Goal: Transaction & Acquisition: Purchase product/service

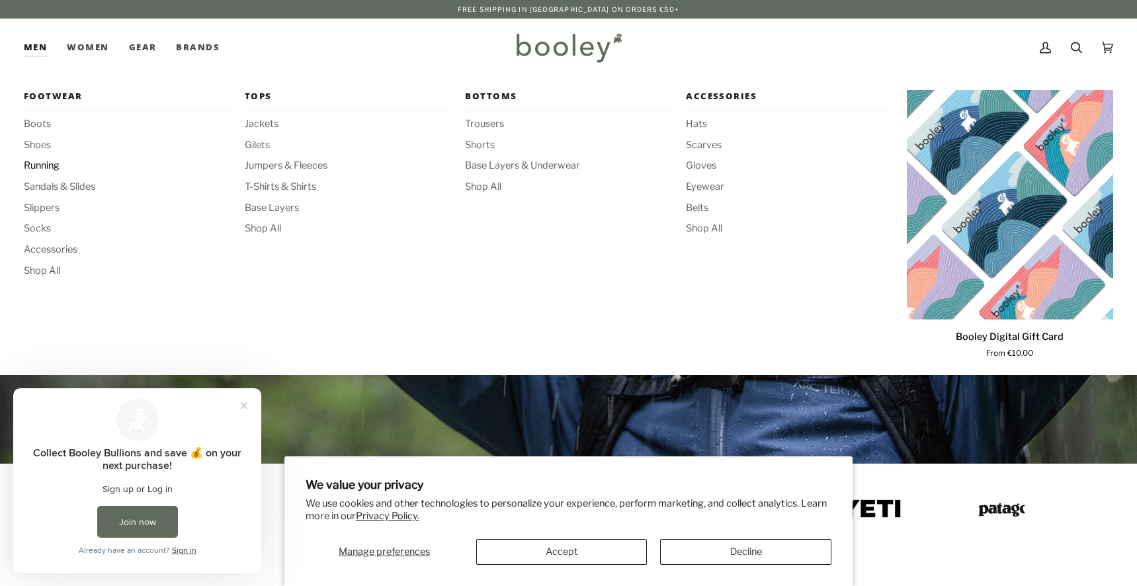
click at [48, 166] on span "Running" at bounding box center [127, 166] width 206 height 15
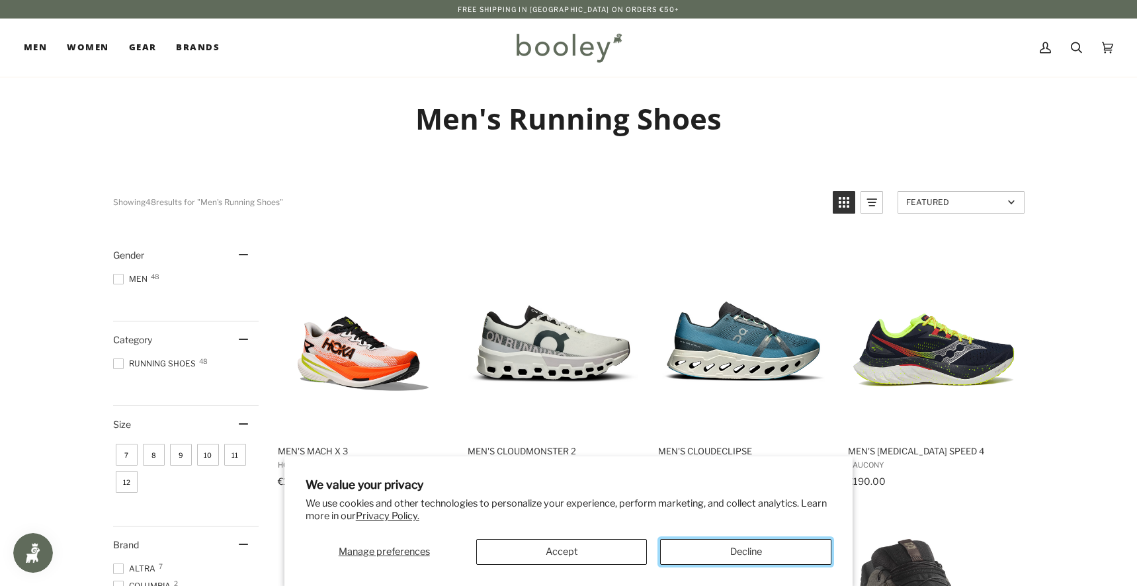
click at [714, 554] on button "Decline" at bounding box center [745, 552] width 171 height 26
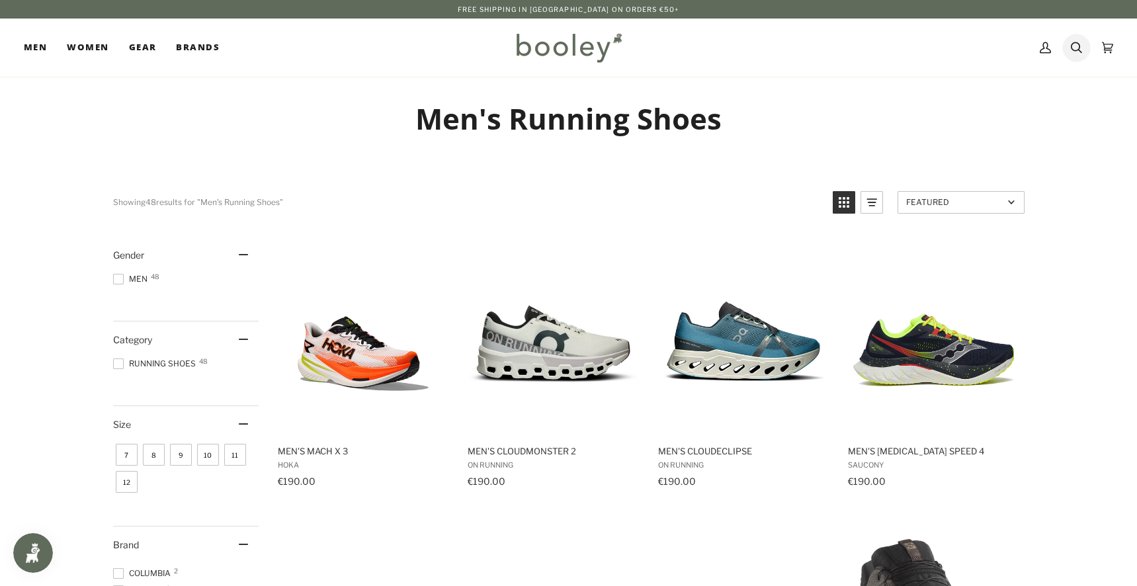
click at [1080, 50] on icon at bounding box center [1076, 48] width 11 height 20
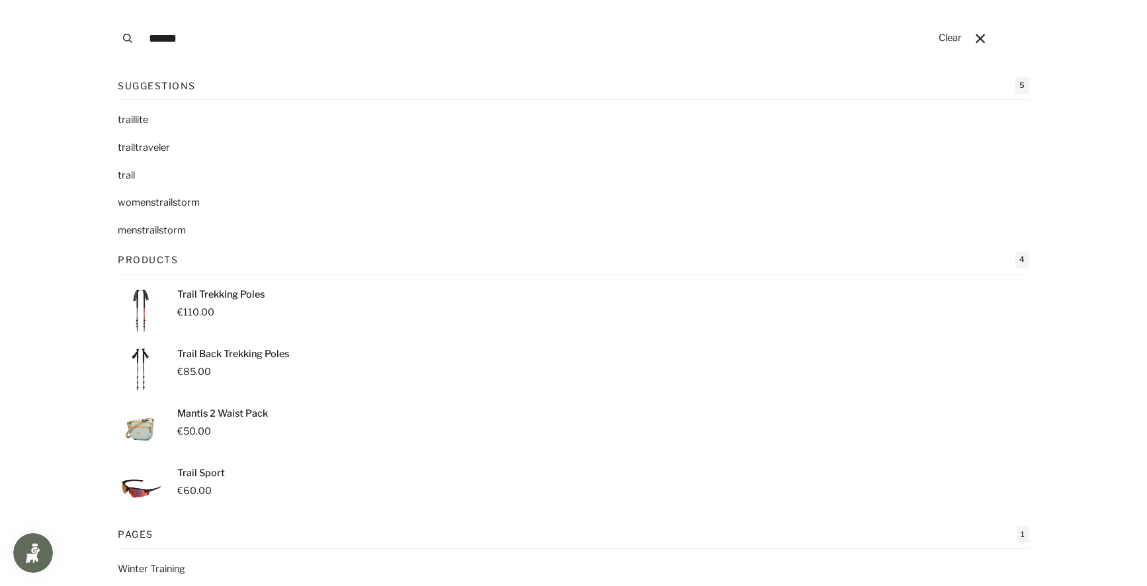
type input "*****"
click at [113, 0] on button "Search" at bounding box center [127, 38] width 29 height 77
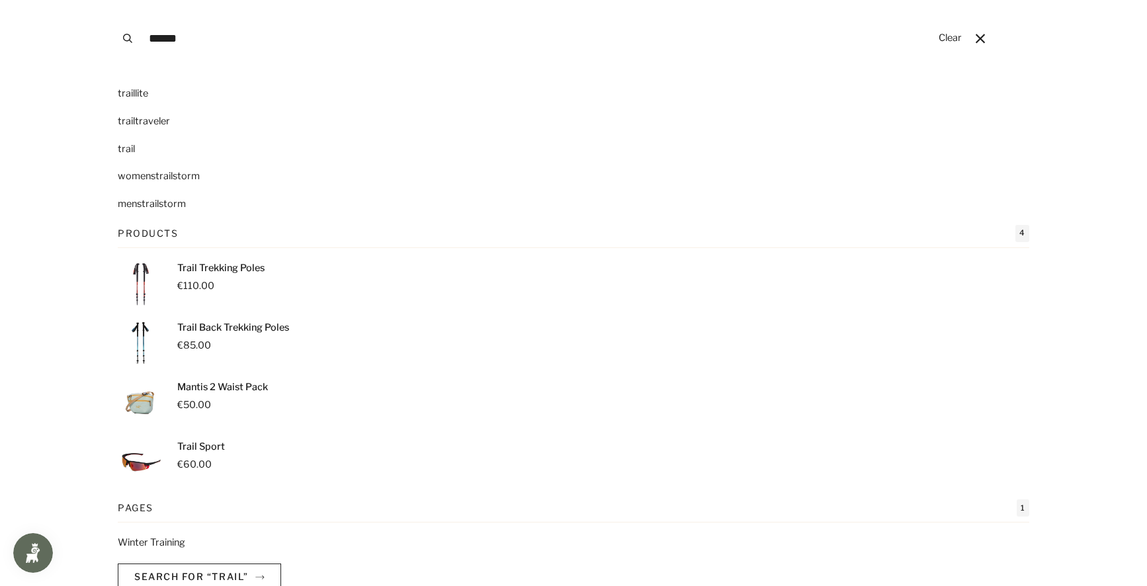
scroll to position [51, 0]
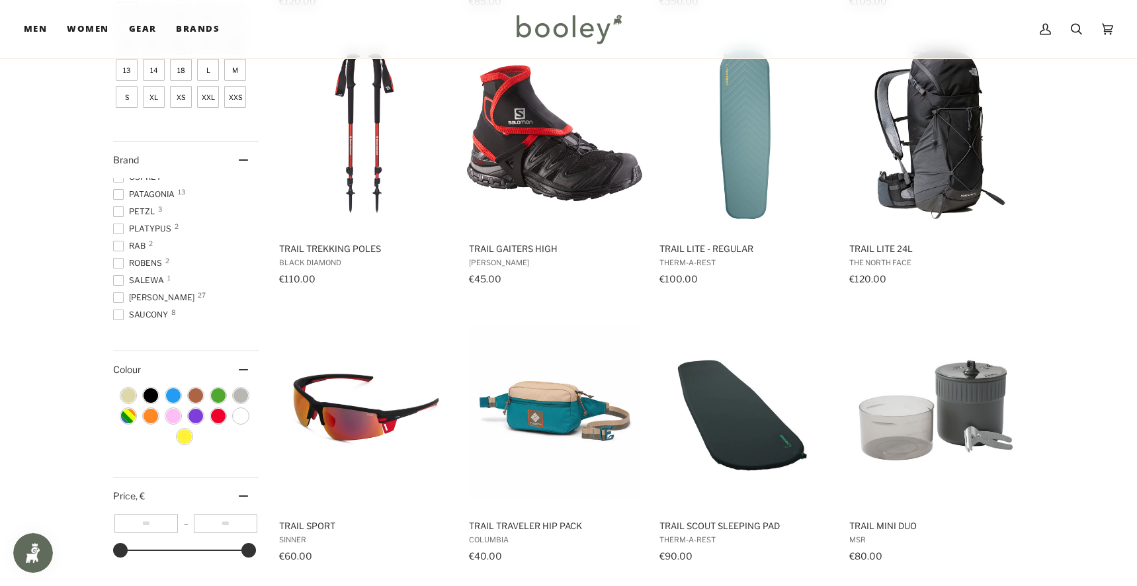
scroll to position [397, 0]
click at [116, 286] on span at bounding box center [118, 286] width 11 height 11
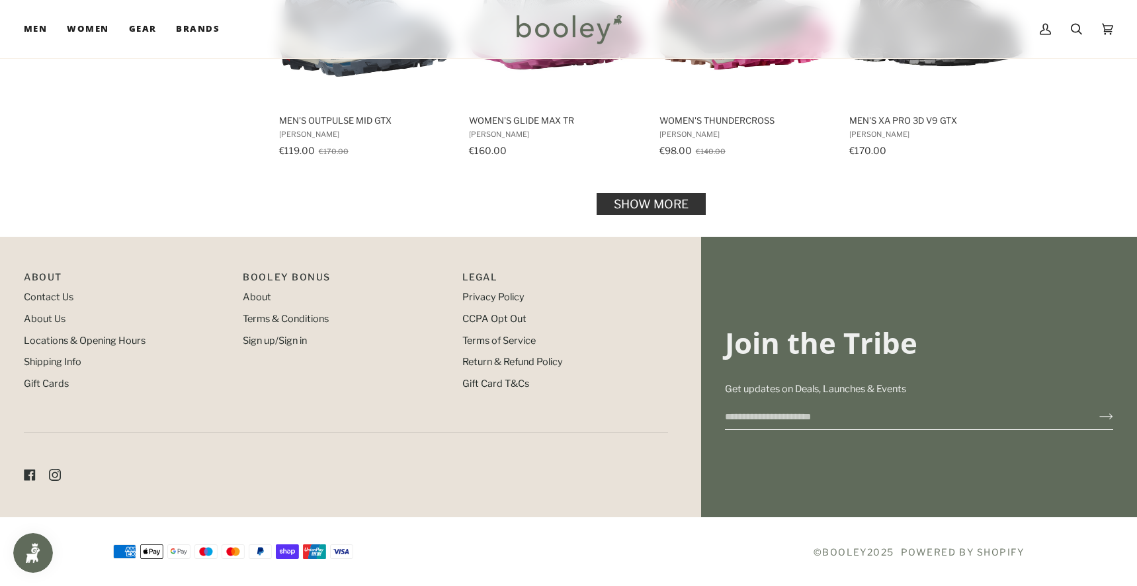
click at [652, 210] on link "Show more" at bounding box center [651, 204] width 109 height 22
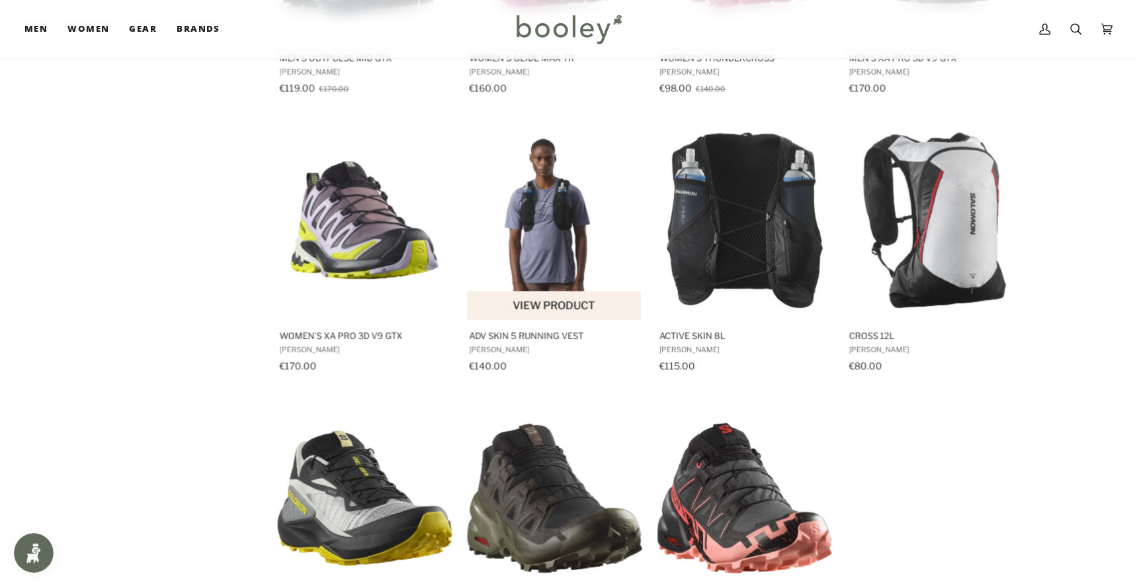
scroll to position [1463, 0]
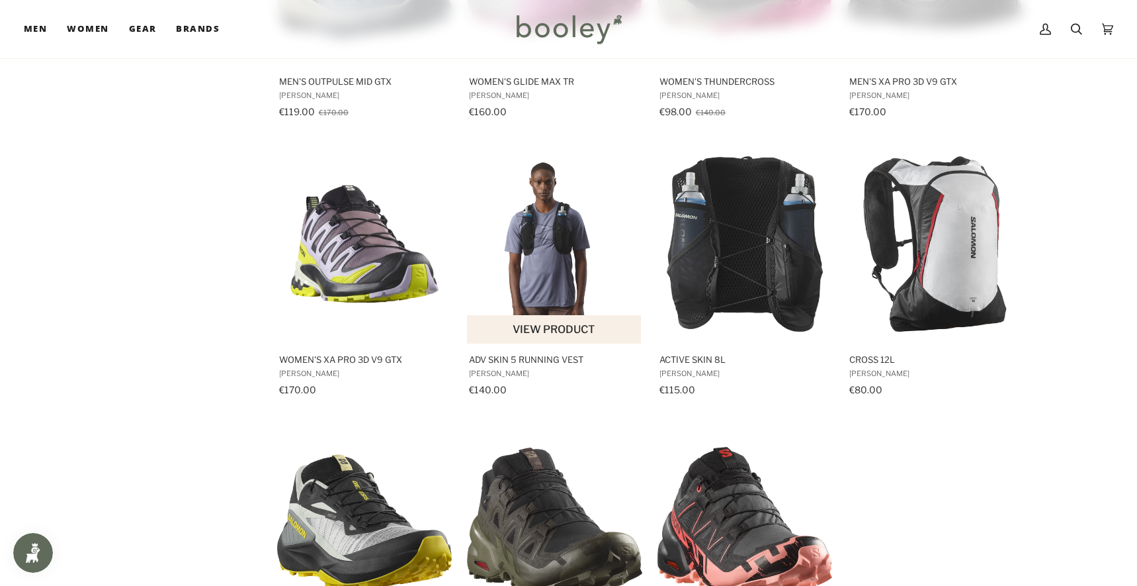
click at [531, 299] on img "ADV Skin 5 Running Vest" at bounding box center [554, 243] width 175 height 175
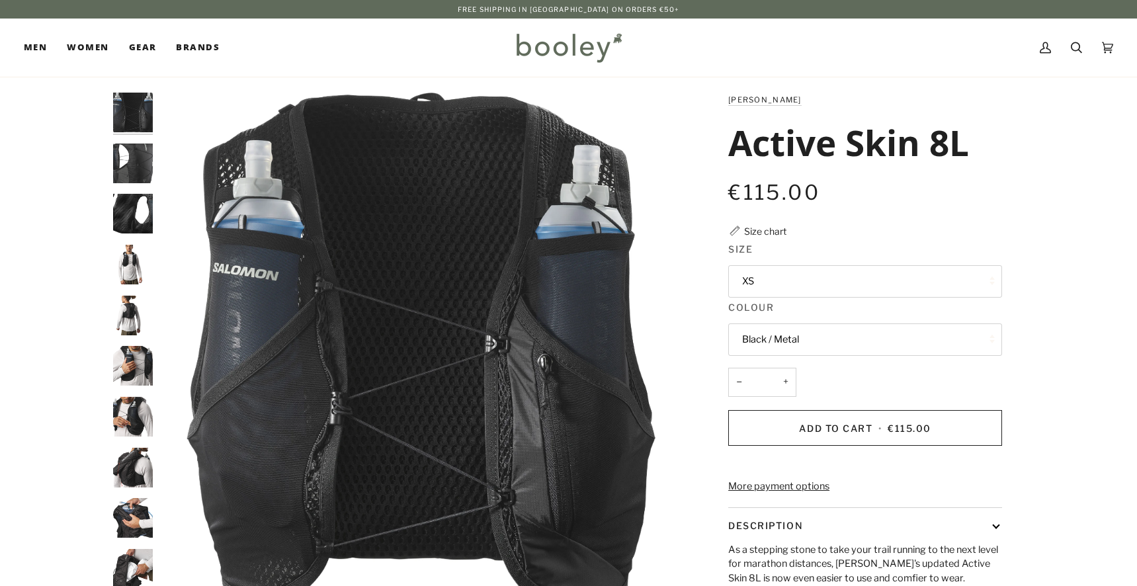
click at [130, 269] on img "Active Skin 8L" at bounding box center [133, 265] width 40 height 40
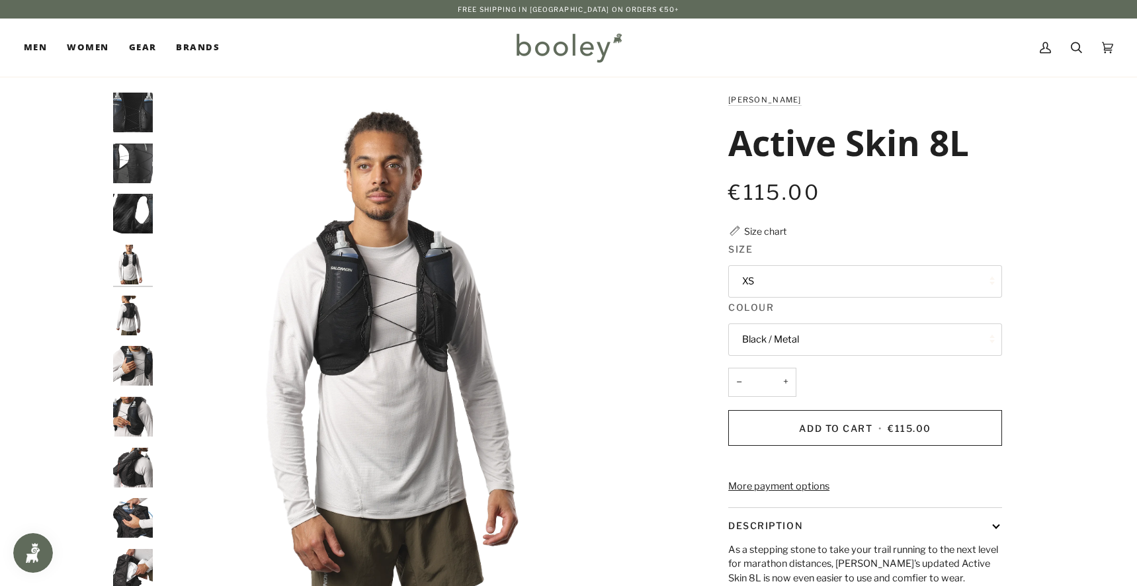
click at [120, 310] on img "Active Skin 8L" at bounding box center [133, 316] width 40 height 40
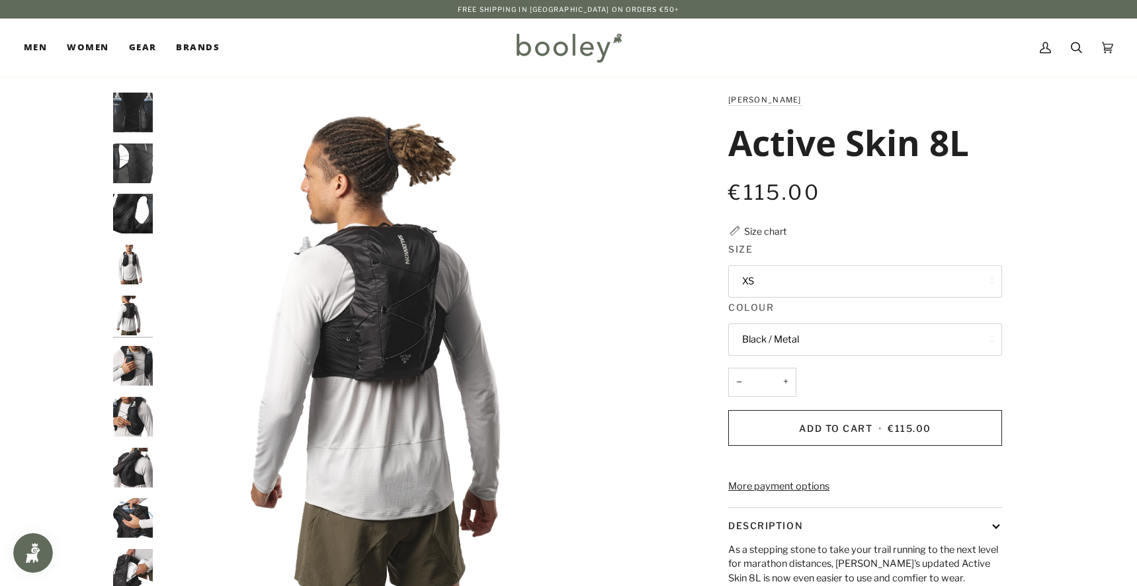
click at [800, 290] on button "XS" at bounding box center [866, 281] width 274 height 32
click at [130, 382] on img "Active Skin 8L" at bounding box center [133, 366] width 40 height 40
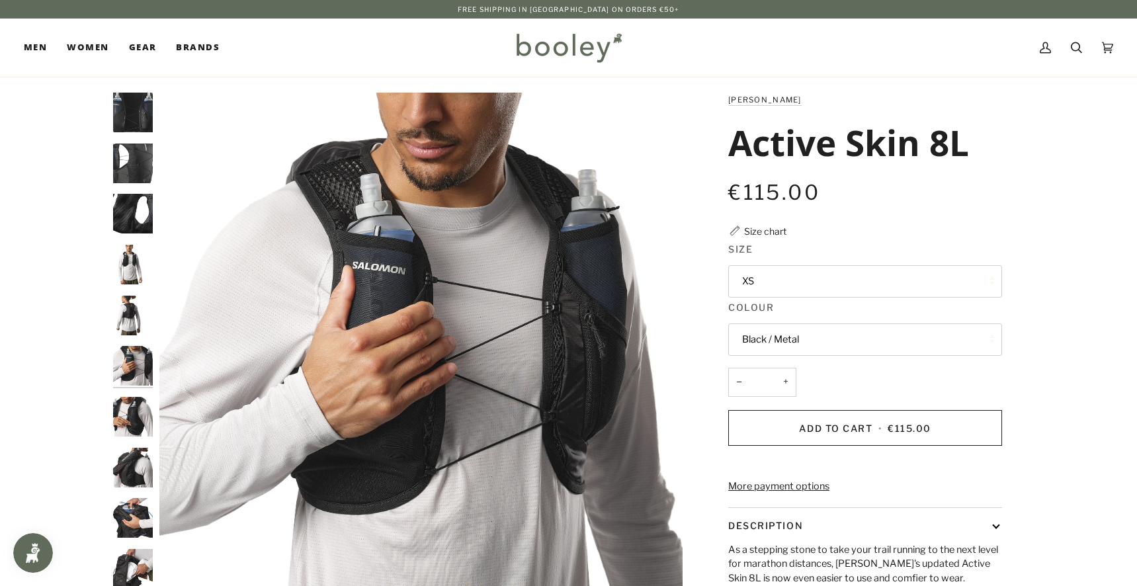
click at [127, 406] on img "Active Skin 8L" at bounding box center [133, 417] width 40 height 40
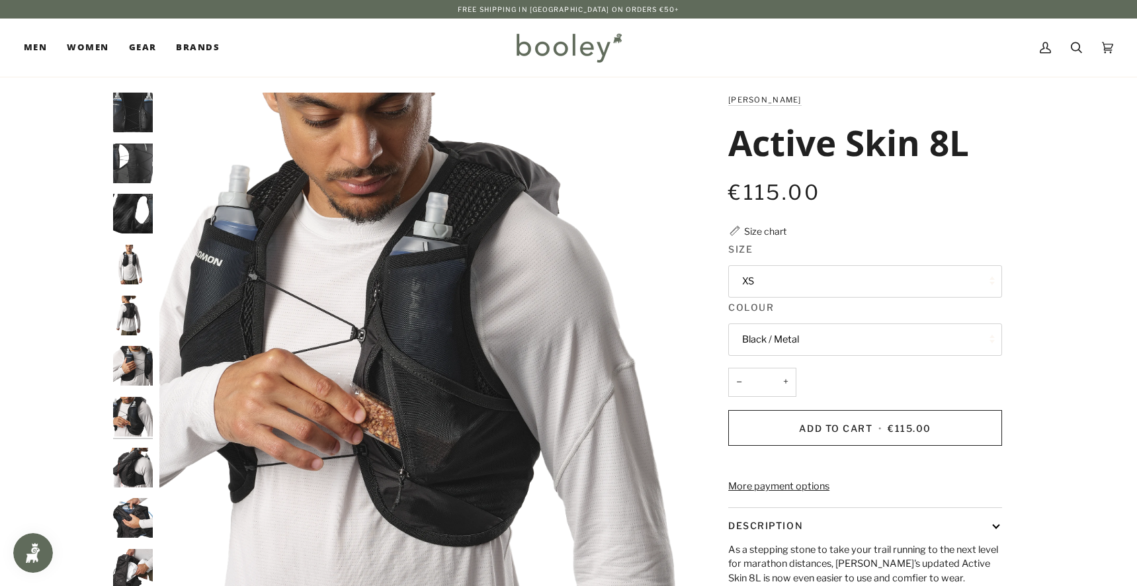
click at [142, 451] on img "Active Skin 8L" at bounding box center [133, 468] width 40 height 40
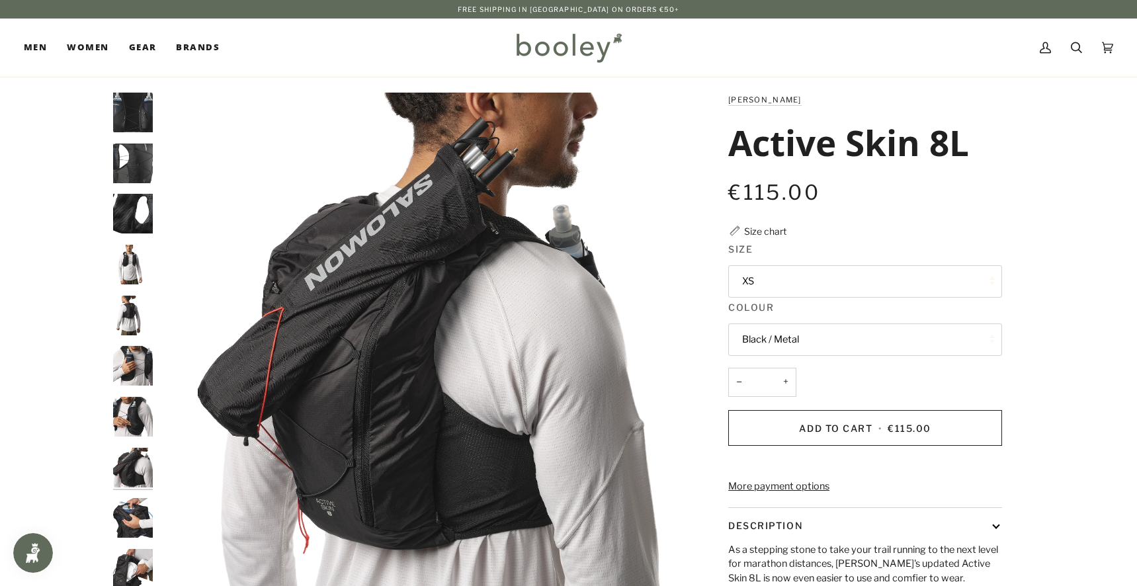
click at [124, 512] on img "Active Skin 8L" at bounding box center [133, 518] width 40 height 40
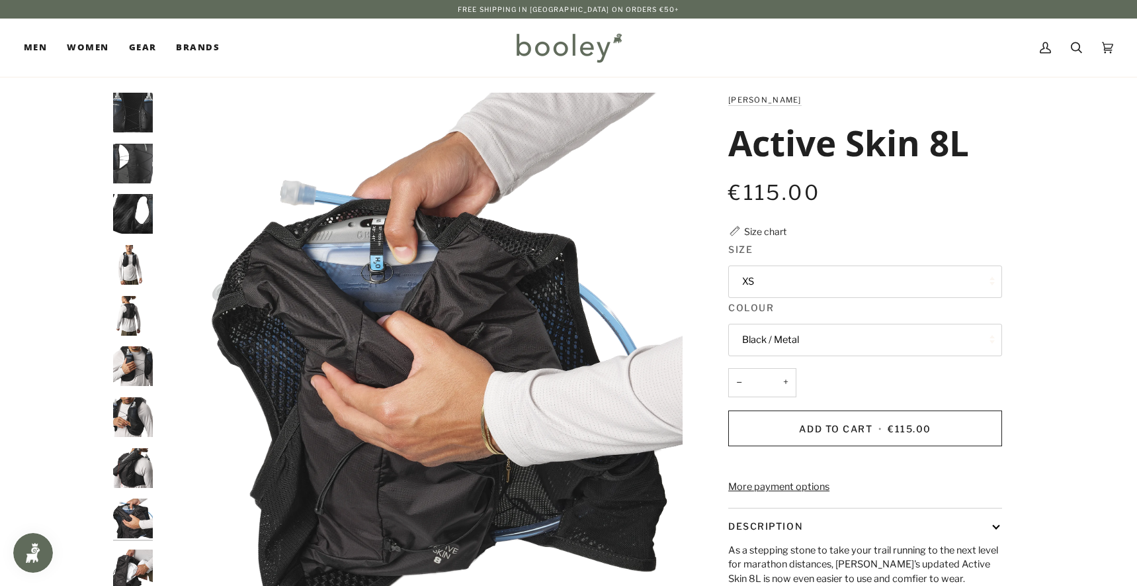
click at [759, 271] on button "XS" at bounding box center [866, 281] width 274 height 32
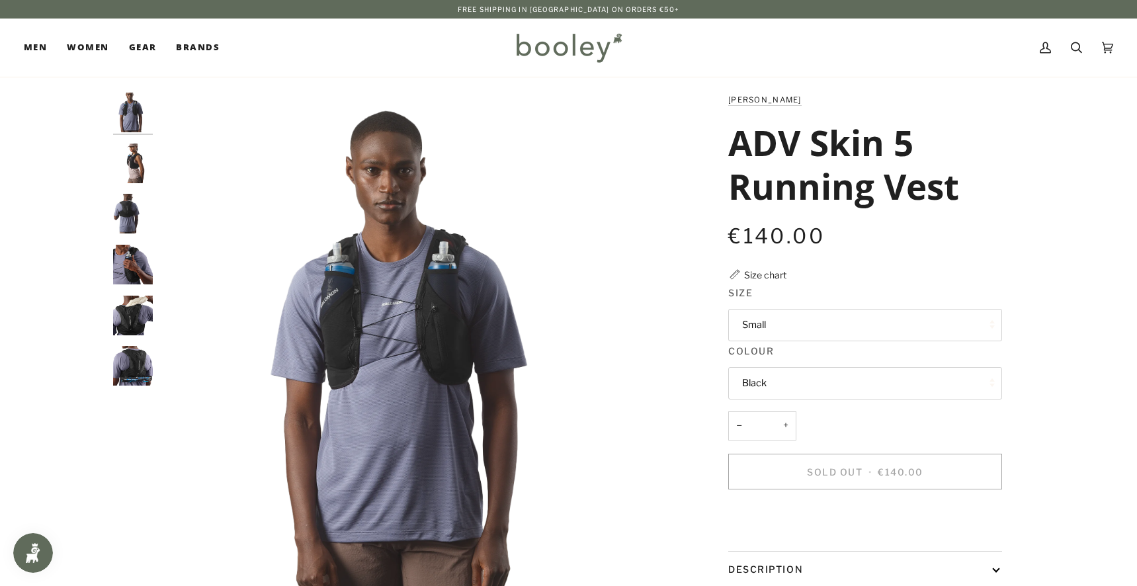
click at [110, 279] on div "Zoom Zoom" at bounding box center [568, 425] width 959 height 665
click at [113, 312] on img "ADV Skin 5 Running Vest" at bounding box center [133, 316] width 40 height 40
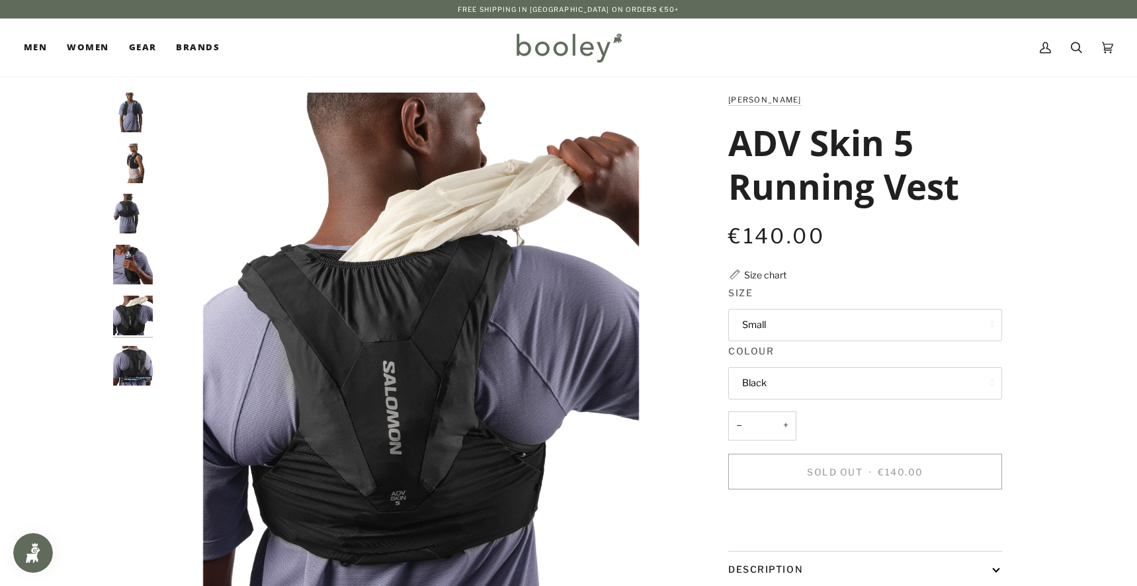
click at [136, 354] on img "ADV Skin 5 Running Vest" at bounding box center [133, 366] width 40 height 40
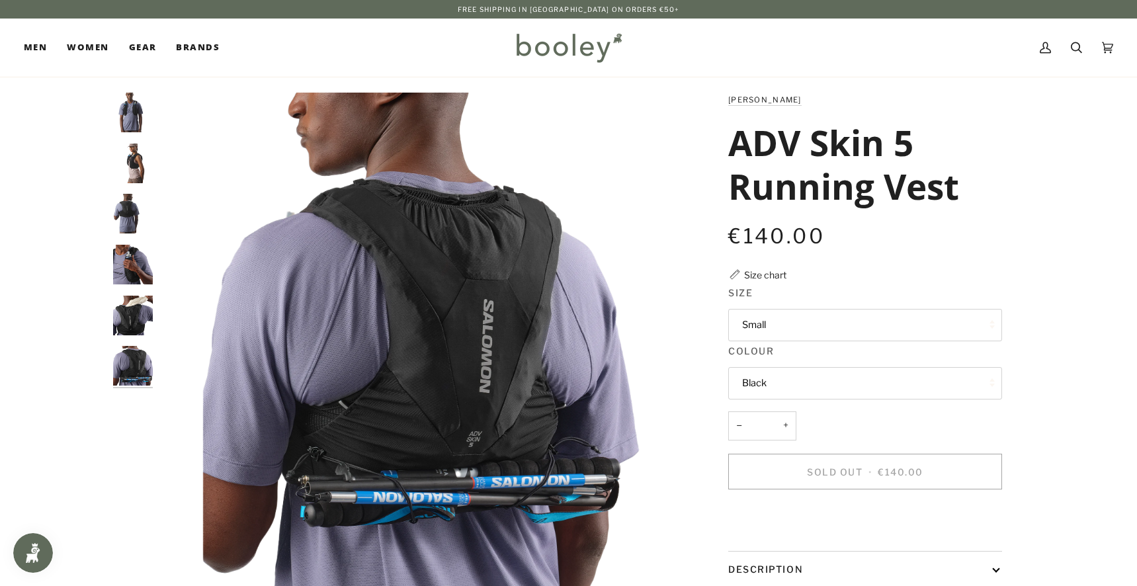
click at [144, 203] on img "ADV Skin 5 Running Vest" at bounding box center [133, 214] width 40 height 40
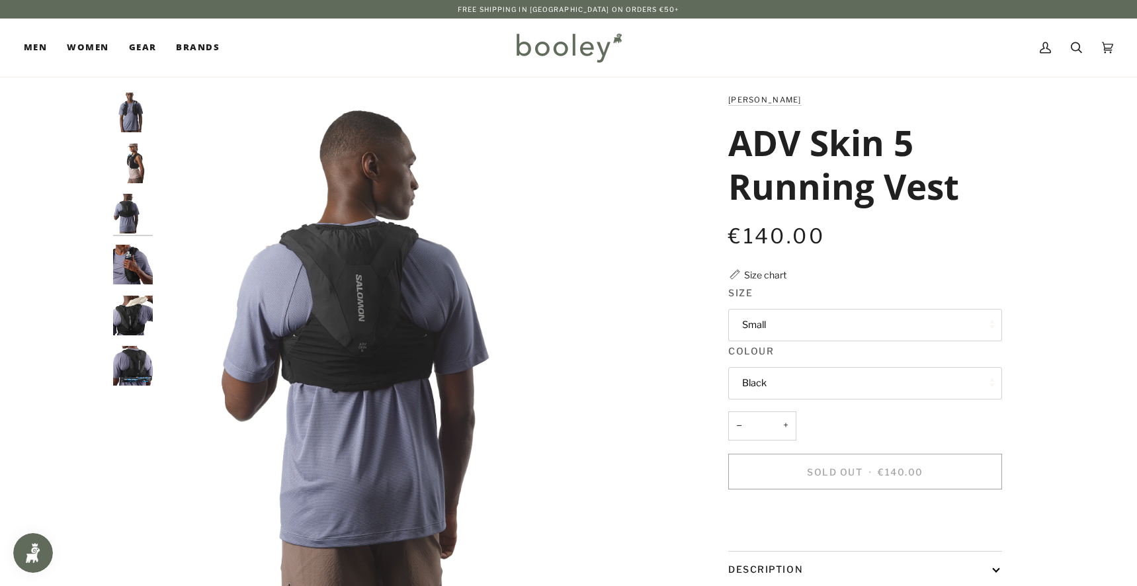
click at [130, 167] on img "ADV Skin 5 Running Vest" at bounding box center [133, 164] width 40 height 40
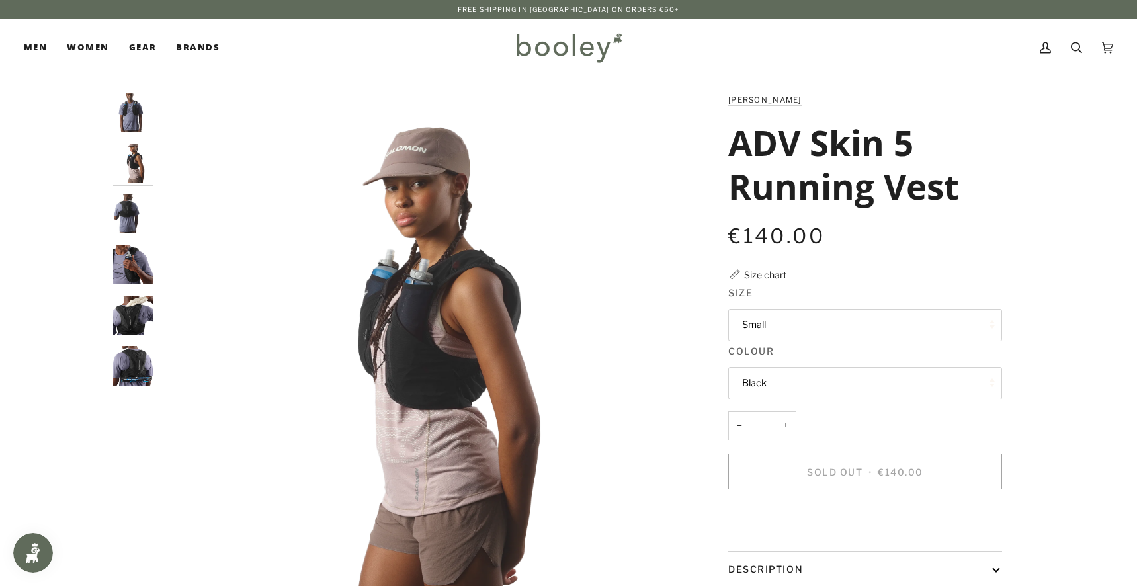
click at [124, 112] on img "ADV Skin 5 Running Vest" at bounding box center [133, 113] width 40 height 40
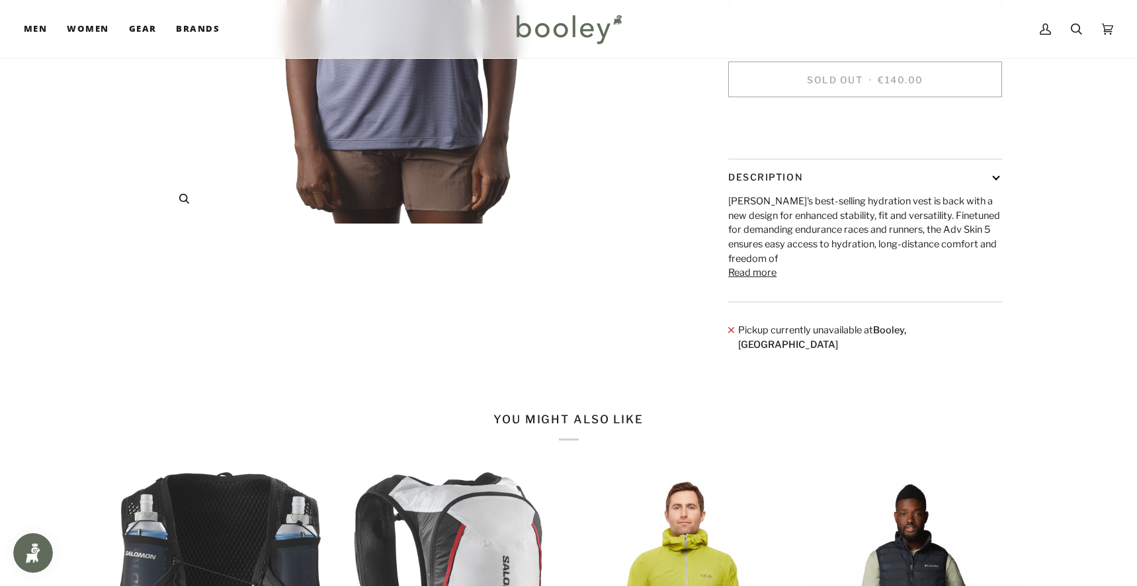
scroll to position [463, 0]
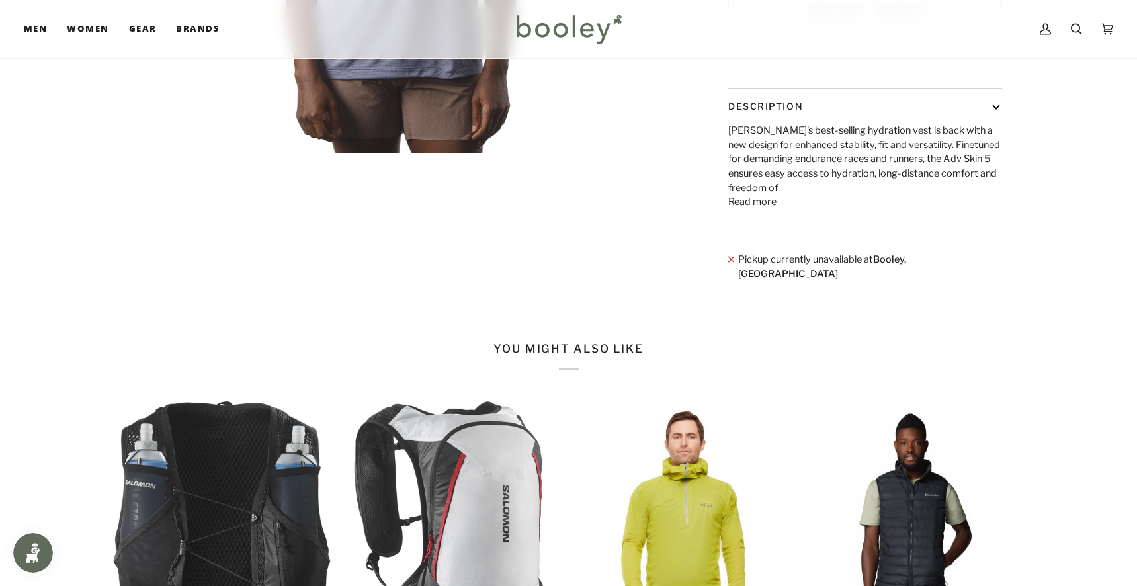
click at [754, 210] on button "Read more" at bounding box center [753, 202] width 48 height 15
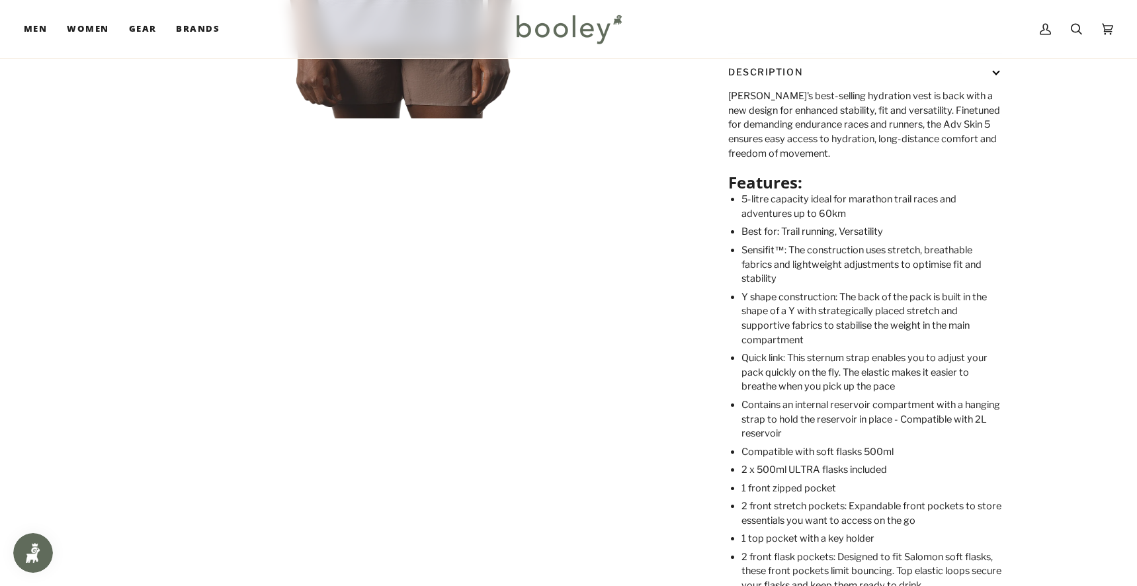
scroll to position [529, 0]
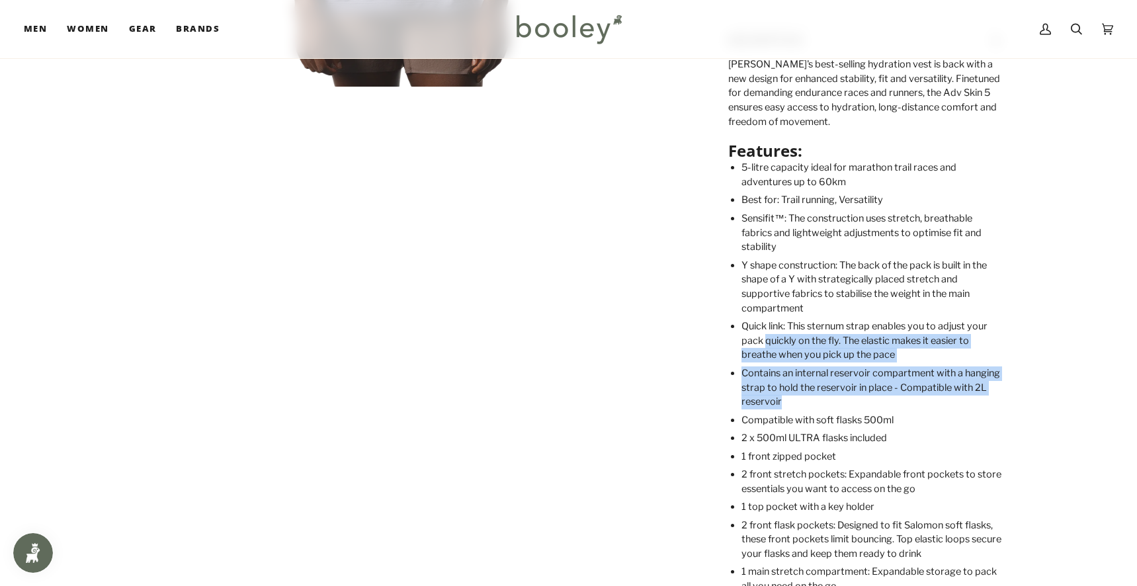
drag, startPoint x: 766, startPoint y: 365, endPoint x: 805, endPoint y: 425, distance: 71.4
click at [805, 425] on ul "5-litre capacity ideal for marathon trail races and adventures up to 60km Best …" at bounding box center [872, 569] width 261 height 816
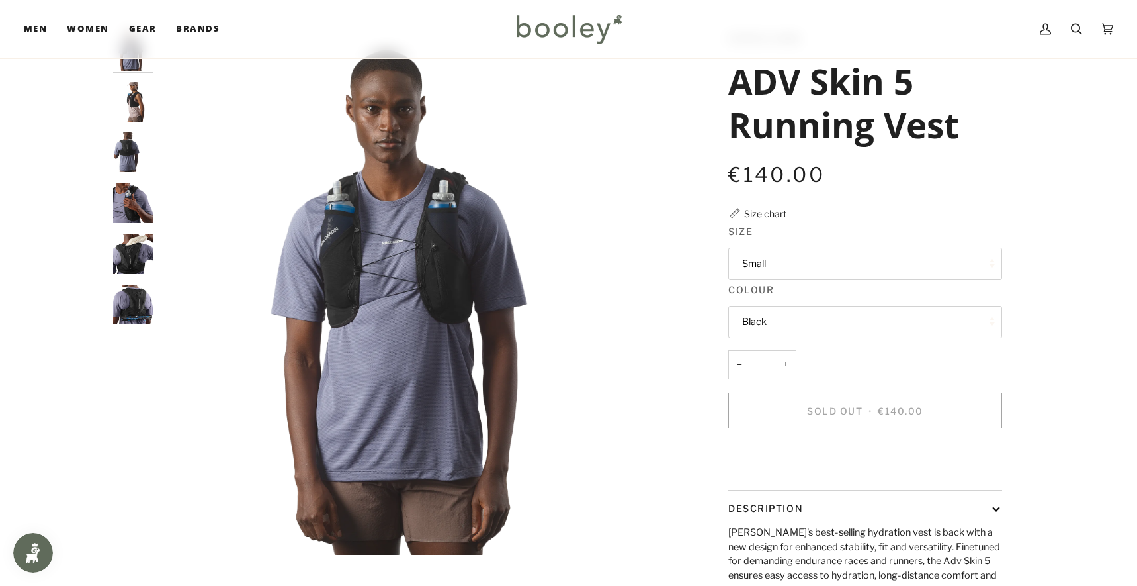
scroll to position [0, 0]
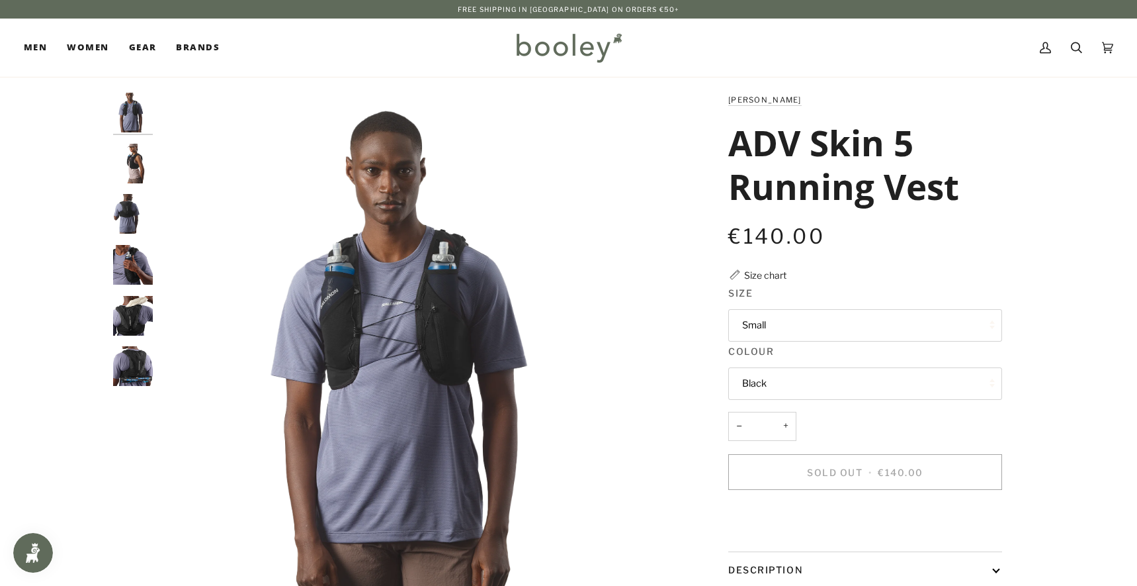
click at [779, 330] on button "Small" at bounding box center [866, 325] width 274 height 32
click at [635, 415] on img "ADV Skin 5 Running Vest" at bounding box center [420, 354] width 523 height 523
click at [738, 320] on button "Small" at bounding box center [866, 325] width 274 height 32
drag, startPoint x: 738, startPoint y: 321, endPoint x: 729, endPoint y: 337, distance: 19.0
click at [738, 322] on button "Small" at bounding box center [866, 325] width 274 height 32
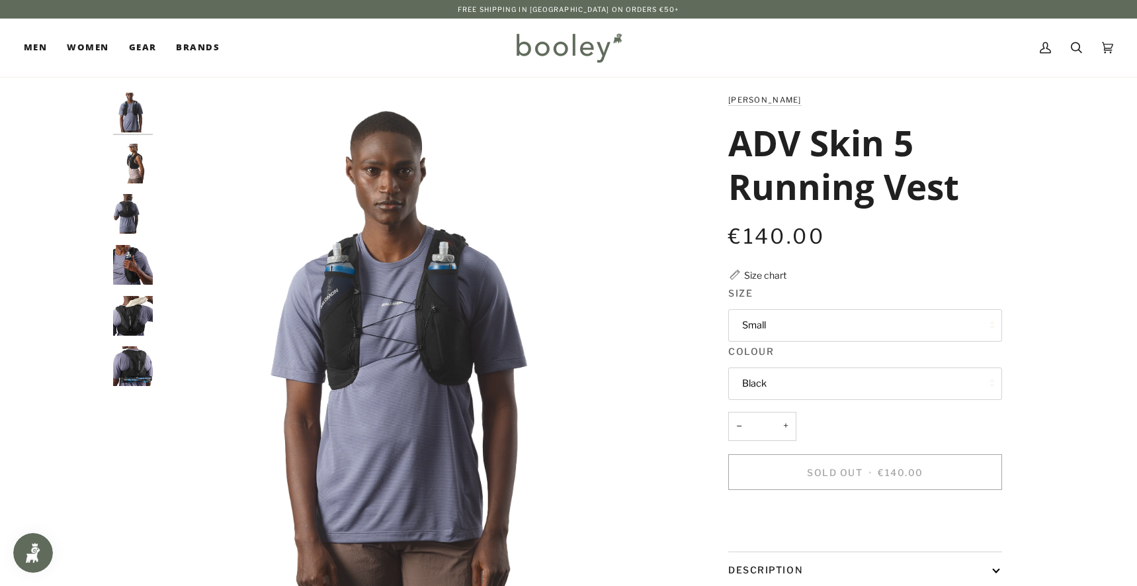
click at [749, 390] on button "Black" at bounding box center [866, 383] width 274 height 32
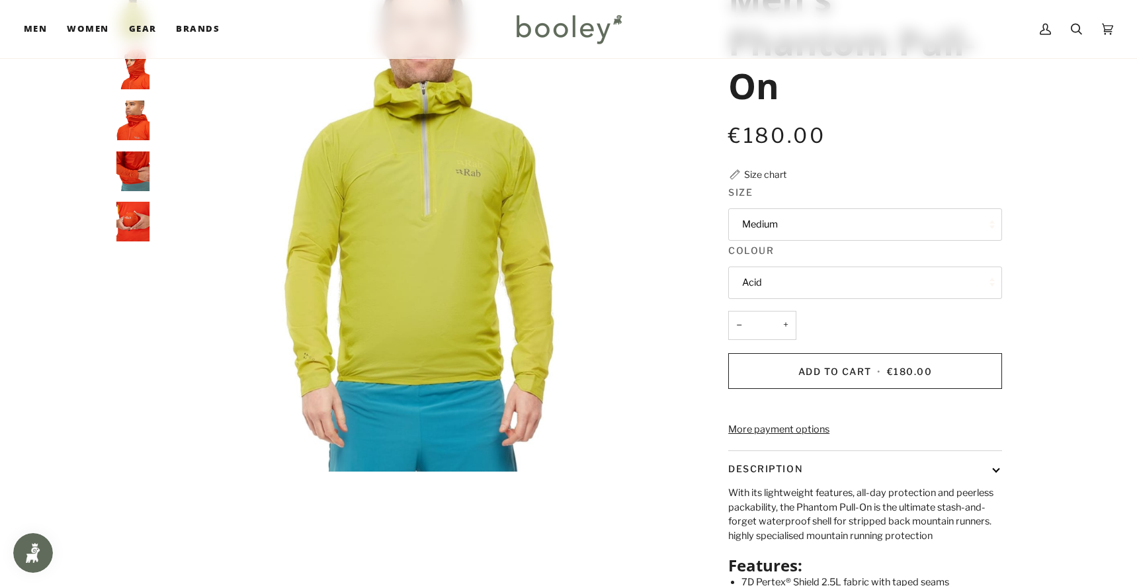
scroll to position [331, 0]
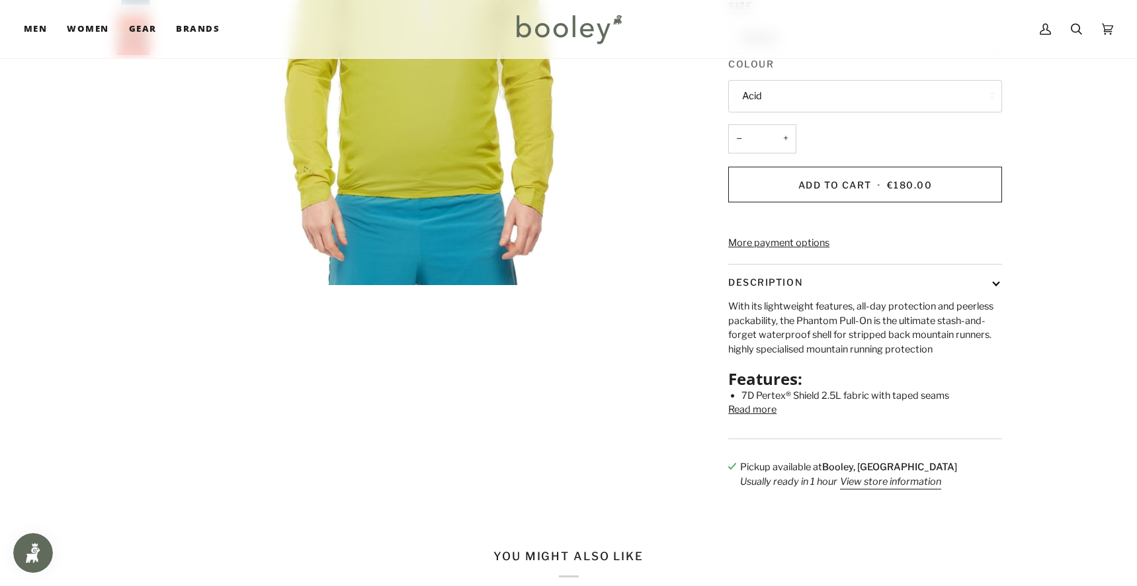
click at [772, 418] on button "Read more" at bounding box center [753, 410] width 48 height 15
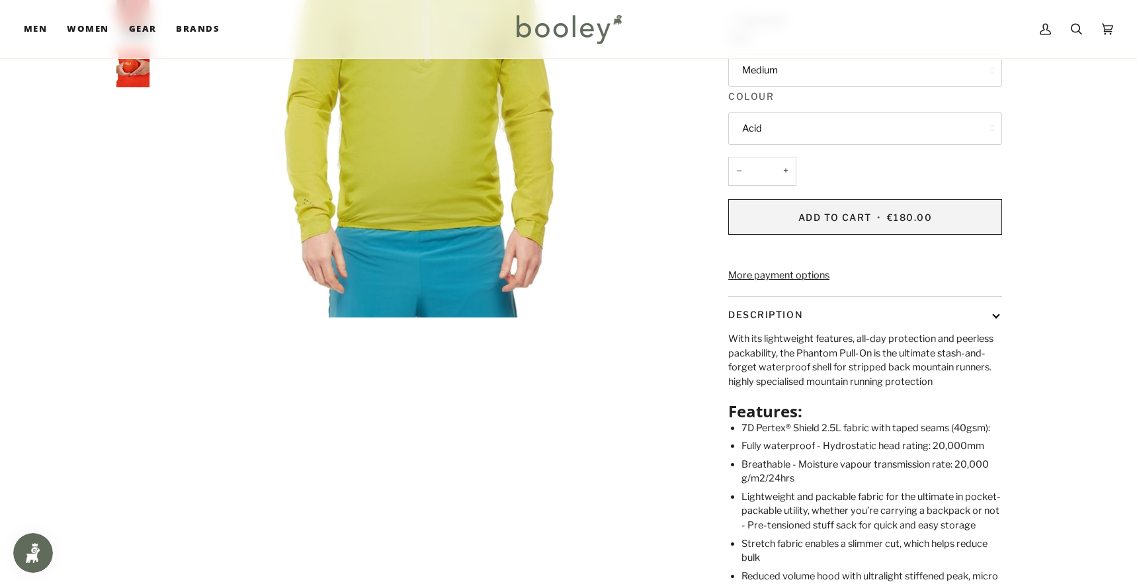
scroll to position [132, 0]
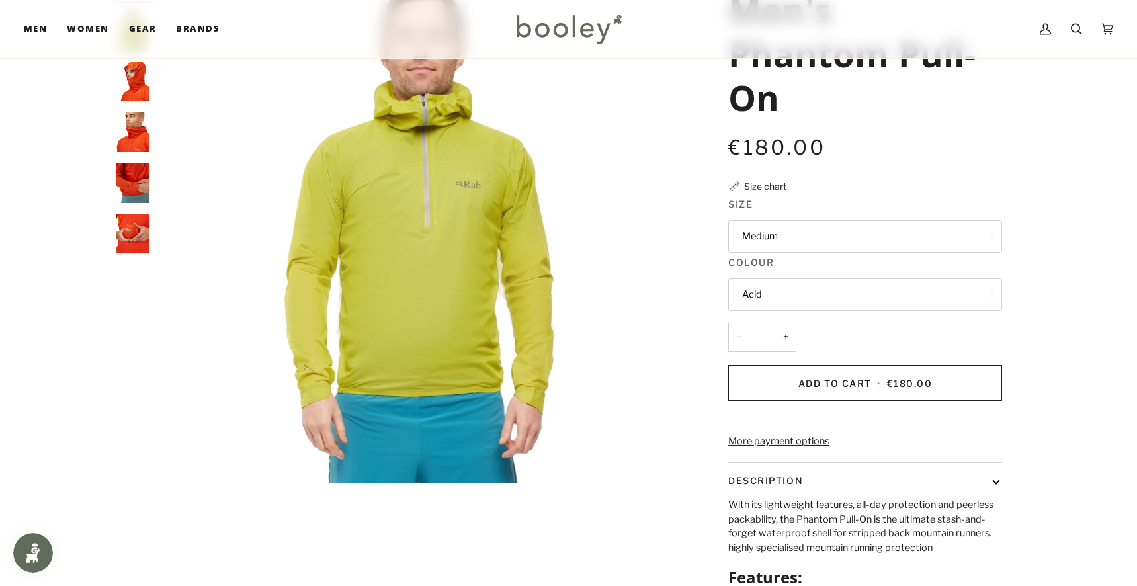
click at [746, 239] on button "Medium" at bounding box center [866, 236] width 274 height 32
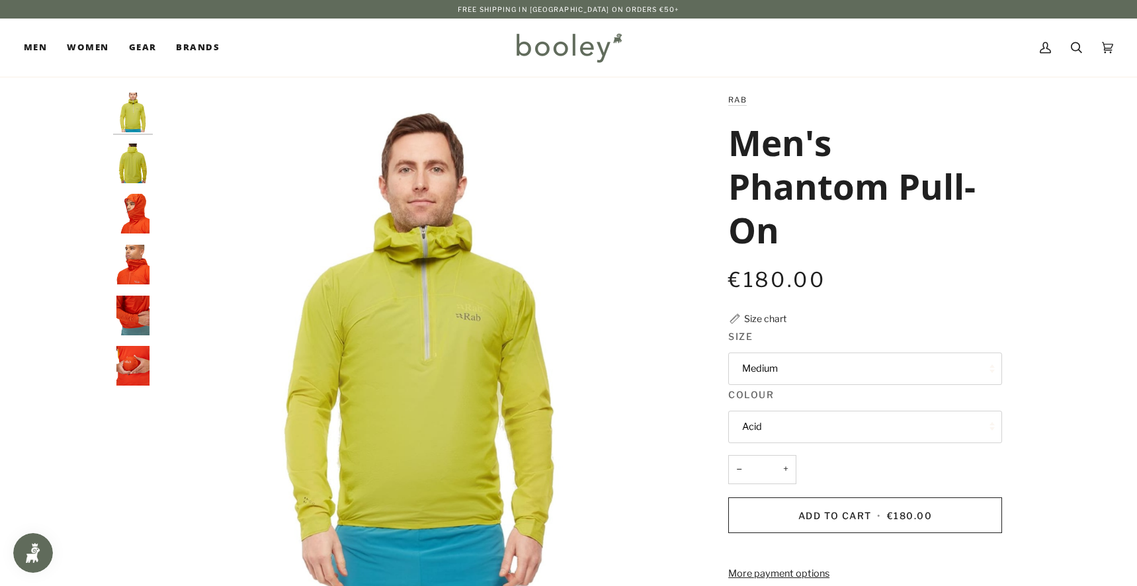
click at [140, 263] on img "Rab Men's Phantom Pull-On - Booley Galway" at bounding box center [133, 265] width 40 height 40
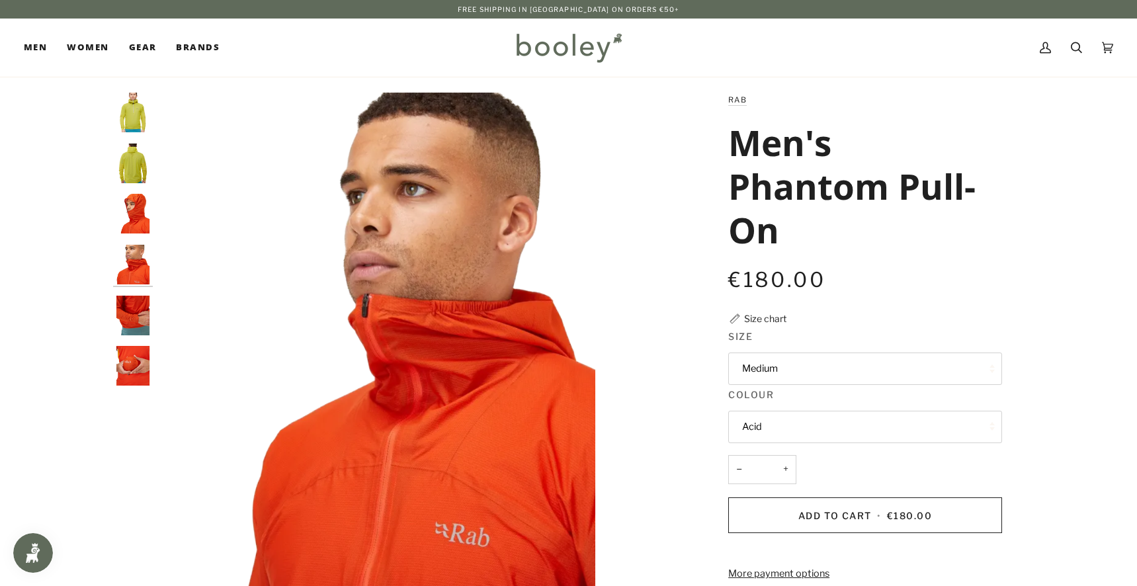
click at [124, 216] on img "Rab Men's Phantom Pull-On - Booley Galway" at bounding box center [133, 214] width 40 height 40
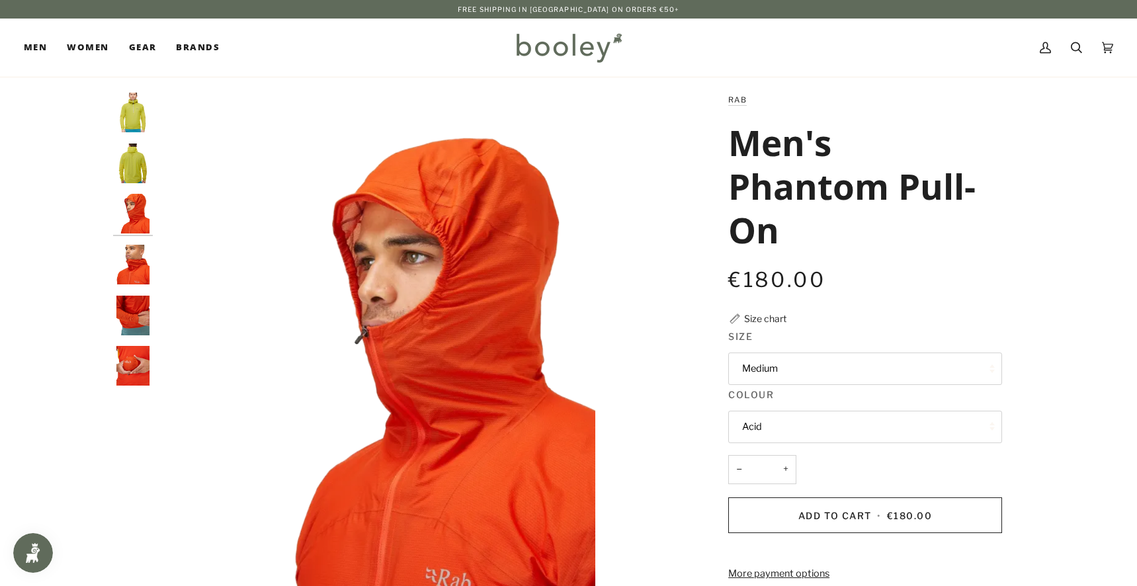
click at [138, 260] on img "Rab Men's Phantom Pull-On - Booley Galway" at bounding box center [133, 265] width 40 height 40
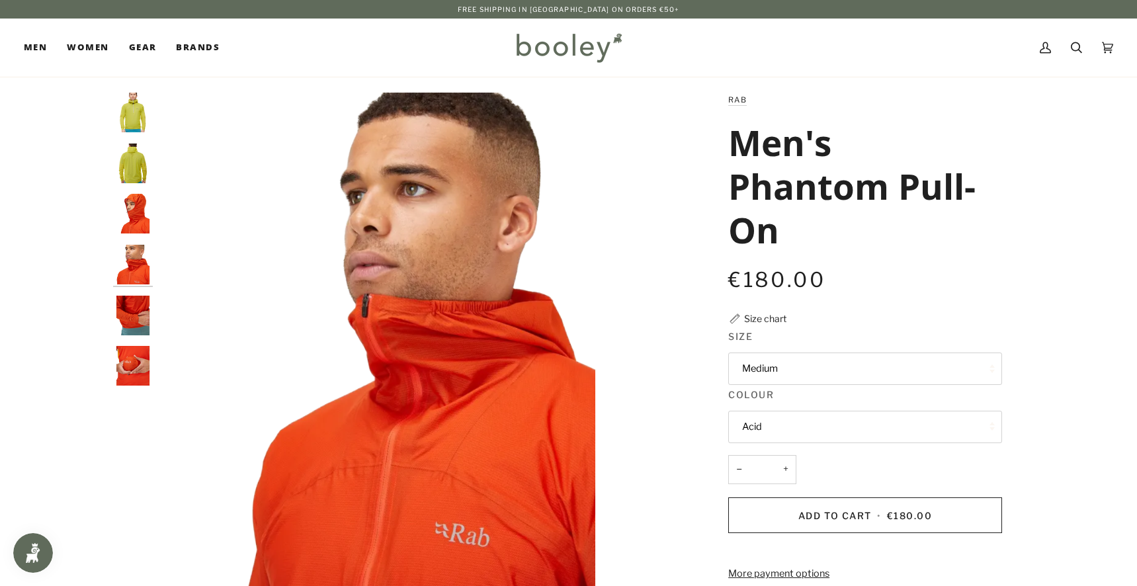
click at [128, 317] on img "Rab Men's Phantom Pull-On - Booley Galway" at bounding box center [133, 316] width 40 height 40
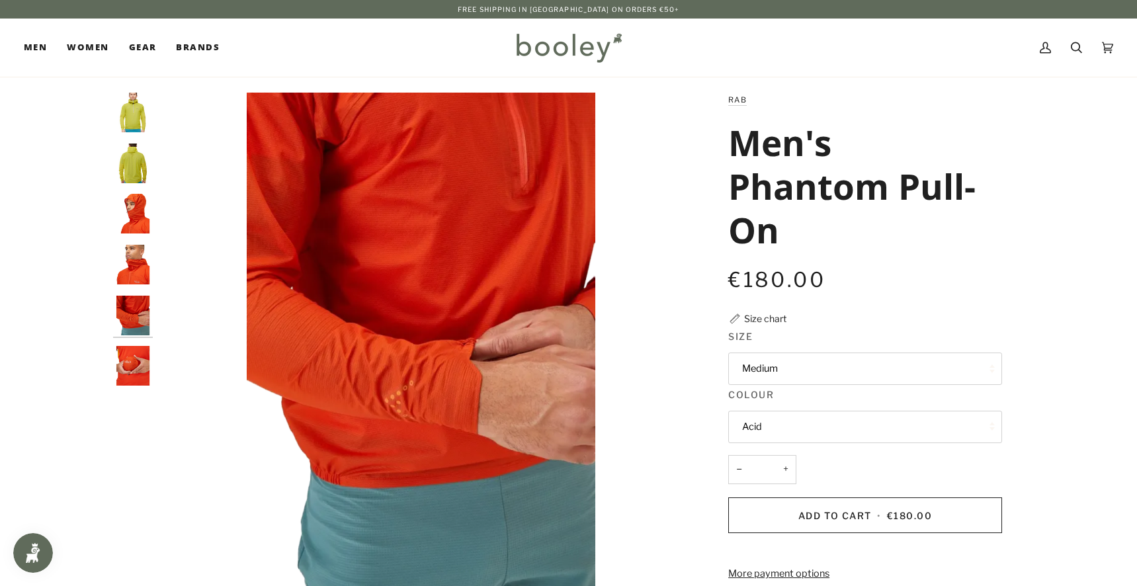
click at [133, 363] on img "Rab Men's Phantom Pull-On - Booley Galway" at bounding box center [133, 366] width 40 height 40
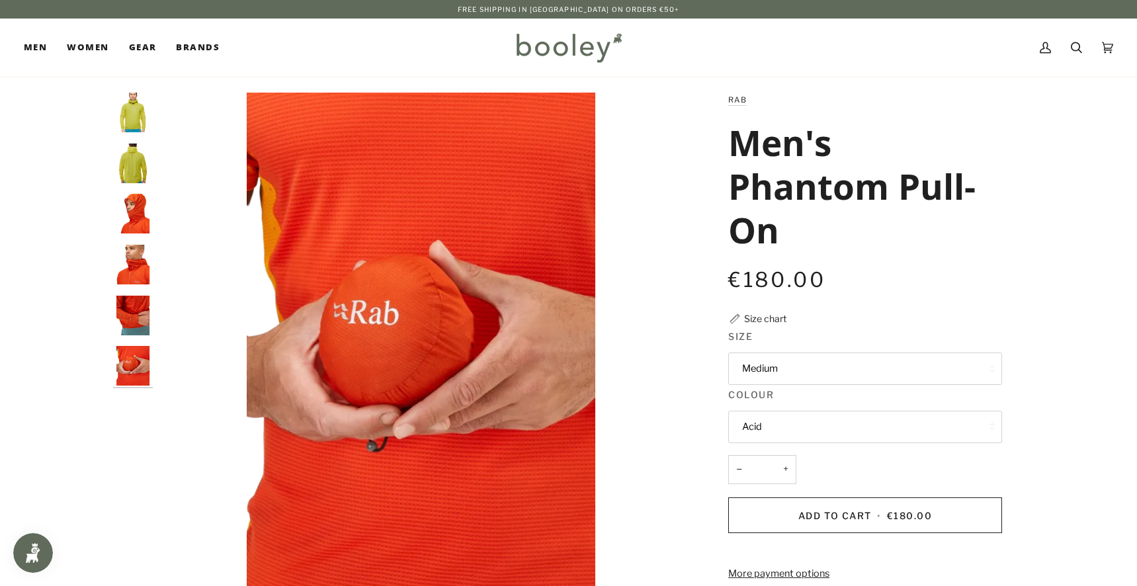
click at [118, 306] on img "Rab Men's Phantom Pull-On - Booley Galway" at bounding box center [133, 316] width 40 height 40
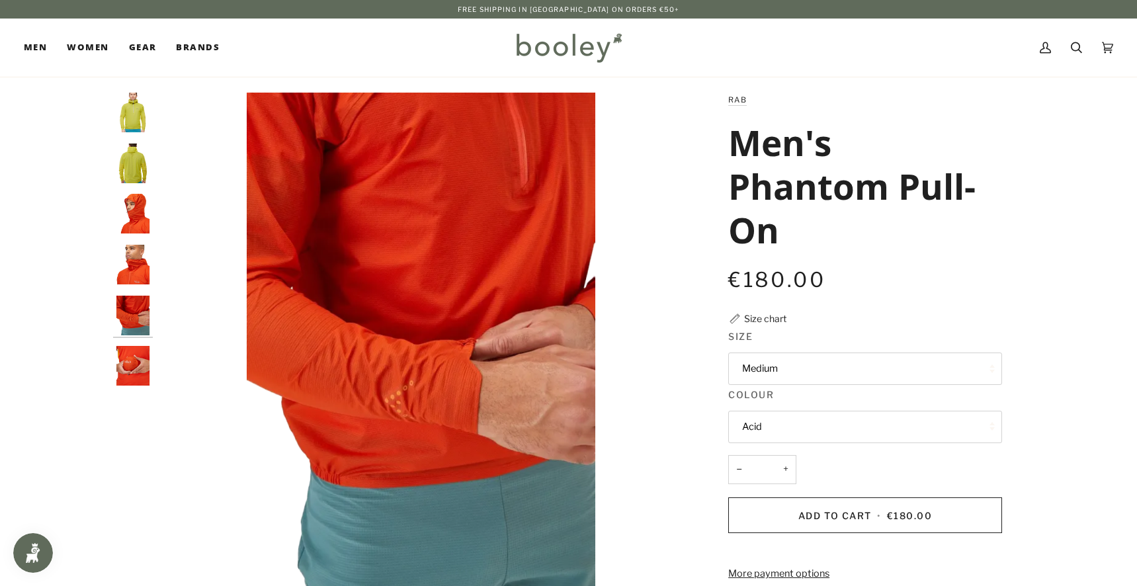
click at [124, 264] on img "Rab Men's Phantom Pull-On - Booley Galway" at bounding box center [133, 265] width 40 height 40
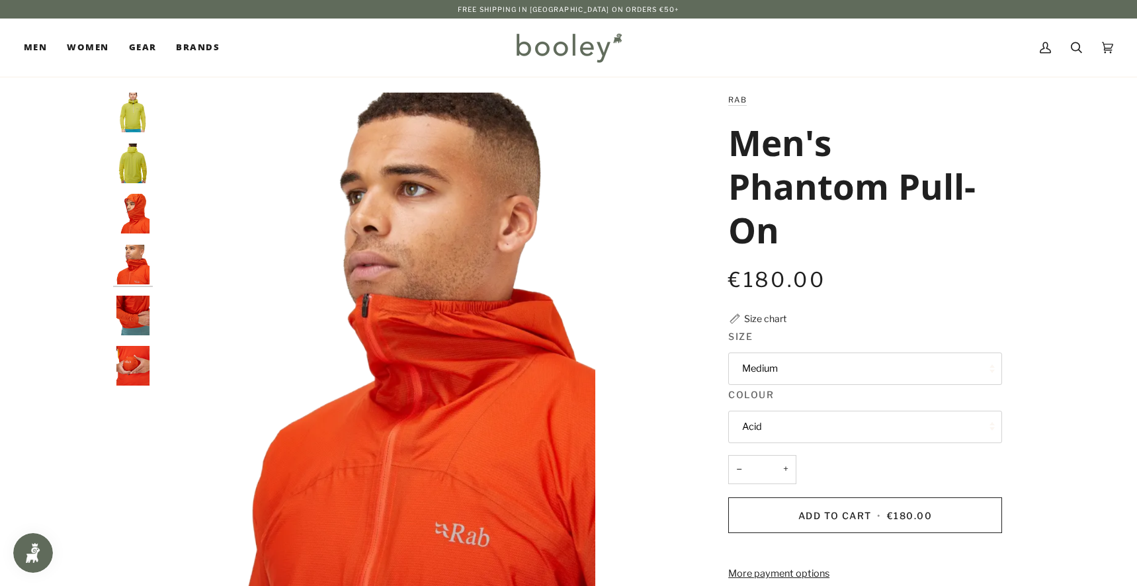
click at [136, 228] on img "Rab Men's Phantom Pull-On - Booley Galway" at bounding box center [133, 214] width 40 height 40
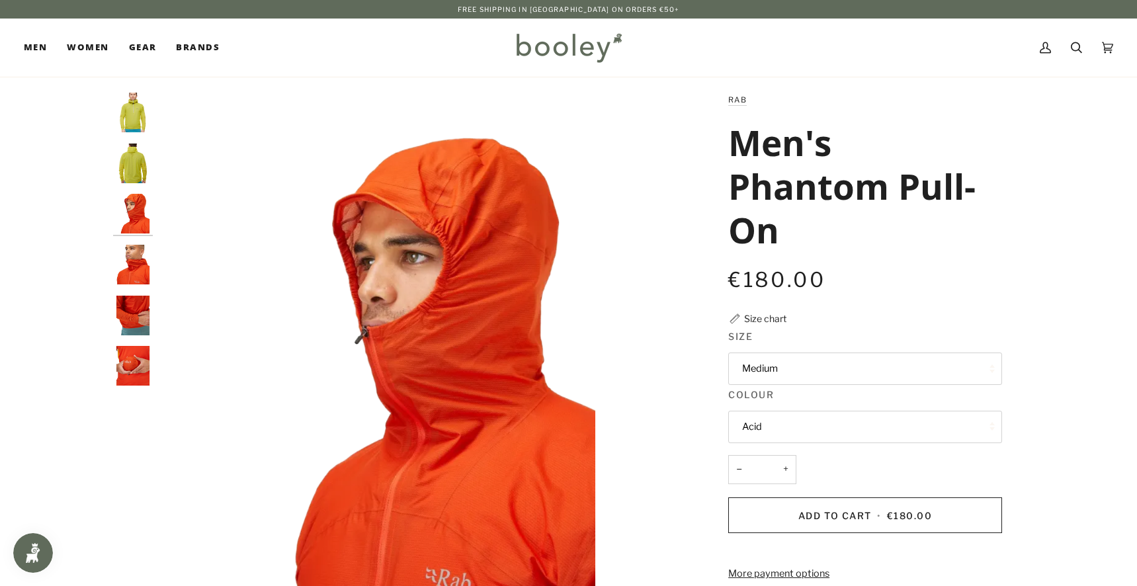
click at [134, 263] on img "Rab Men's Phantom Pull-On - Booley Galway" at bounding box center [133, 265] width 40 height 40
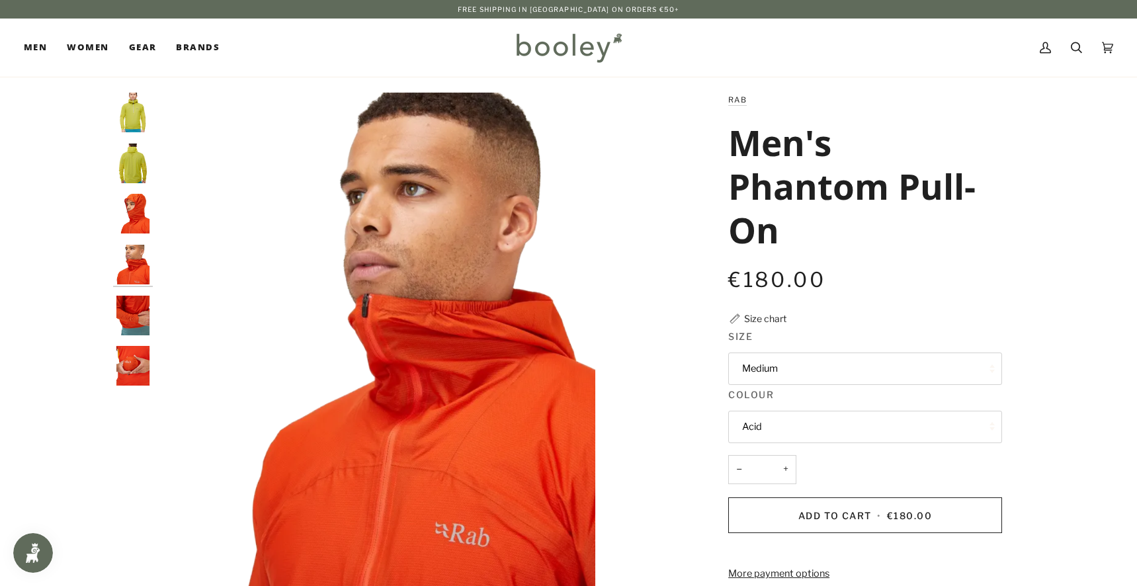
click at [129, 174] on img "Rab Men's Phantom Pull-On Acid - Booley Galway" at bounding box center [133, 164] width 40 height 40
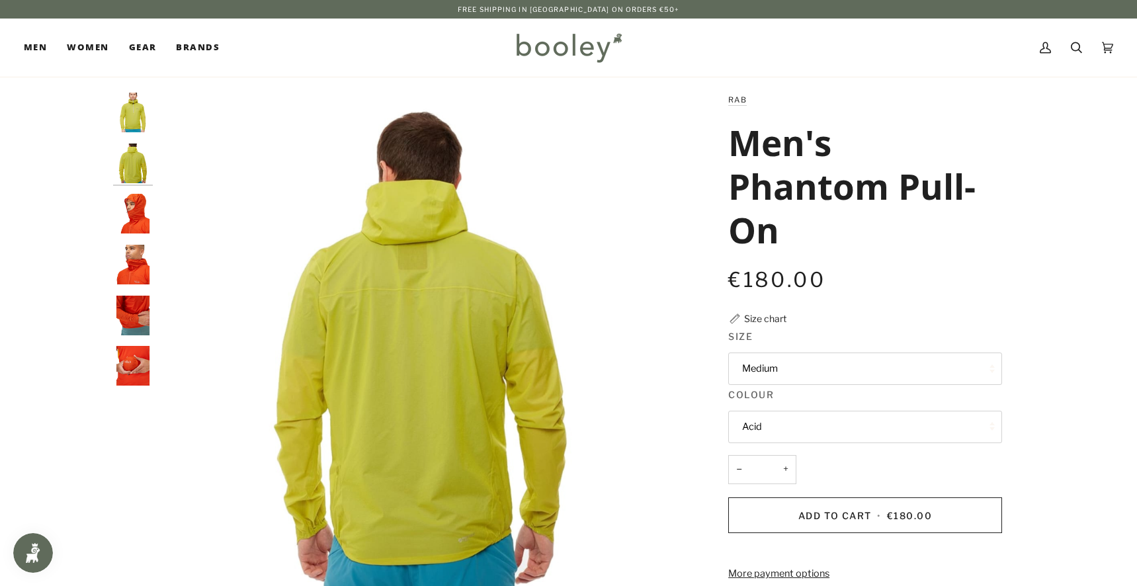
click at [129, 119] on img "Rab Men's Phantom Pull-On Acid - Booley Galway" at bounding box center [133, 113] width 40 height 40
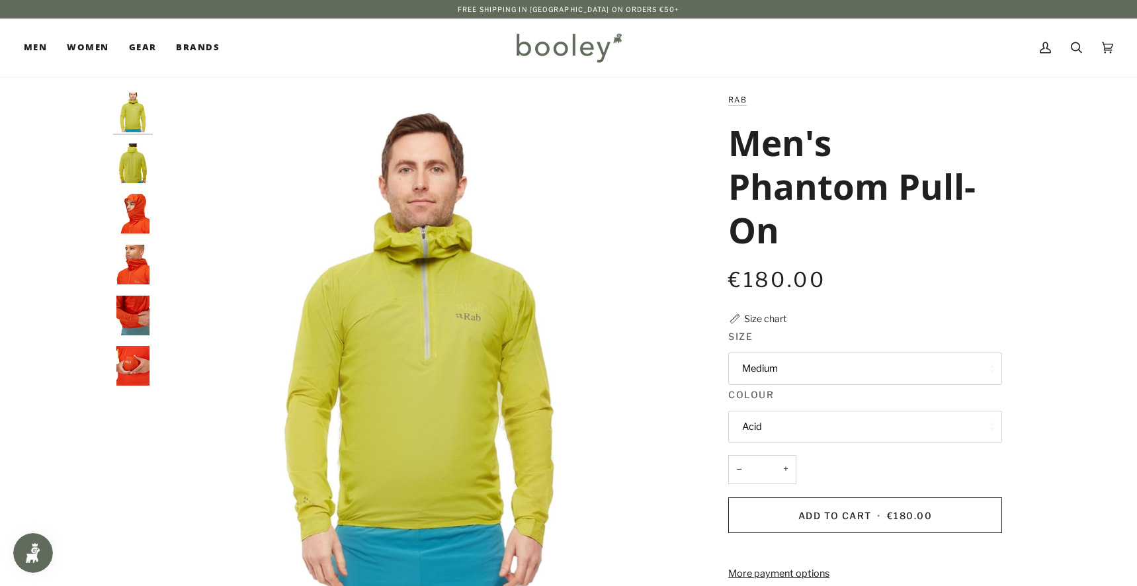
click at [132, 165] on img "Rab Men's Phantom Pull-On Acid - Booley Galway" at bounding box center [133, 164] width 40 height 40
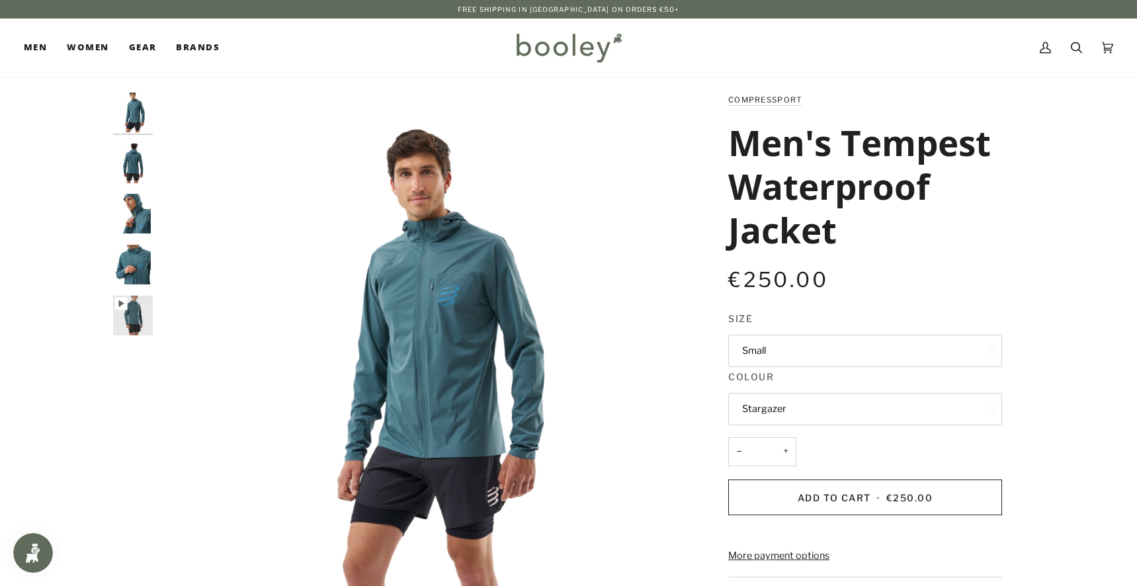
click at [131, 276] on img "COMPRESSPORT Men's Tempest Waterproof Jacket Stargazer - Booley Galway" at bounding box center [133, 265] width 40 height 40
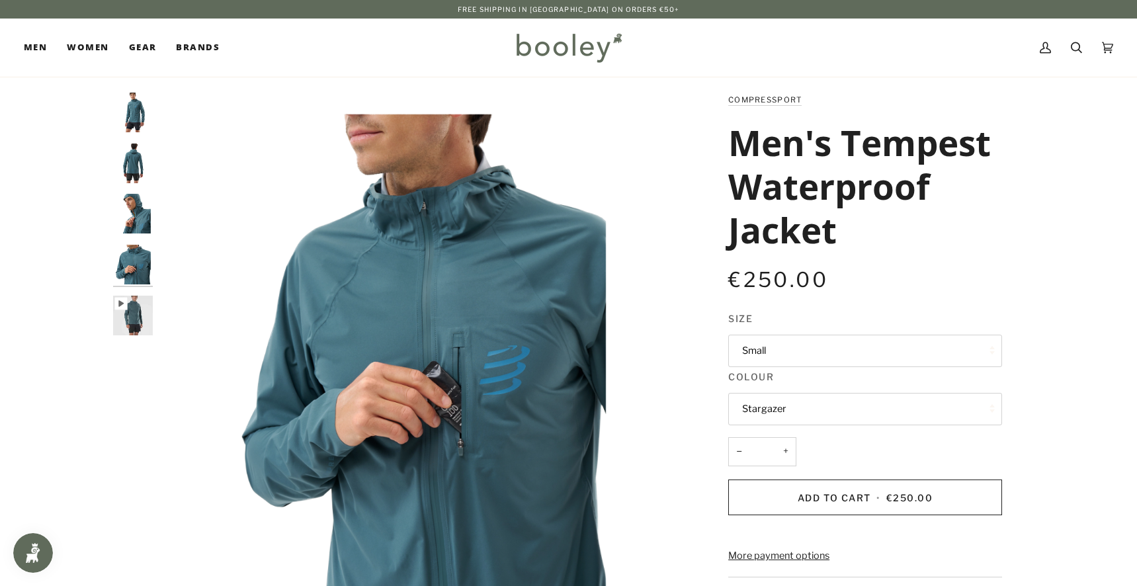
click at [126, 207] on img "COMPRESSPORT Men's Tempest Waterproof Jacket Stargazer - Booley Galway" at bounding box center [133, 214] width 40 height 40
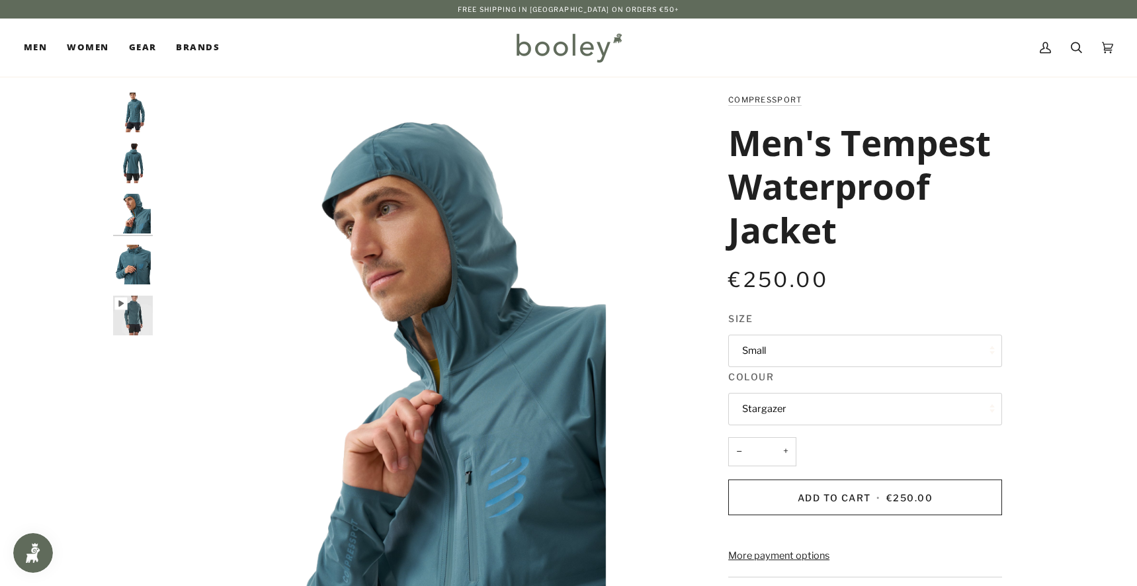
click at [136, 157] on img "COMPRESSPORT Men's Tempest Waterproof Jacket Stargazer - Booley Galway" at bounding box center [133, 164] width 40 height 40
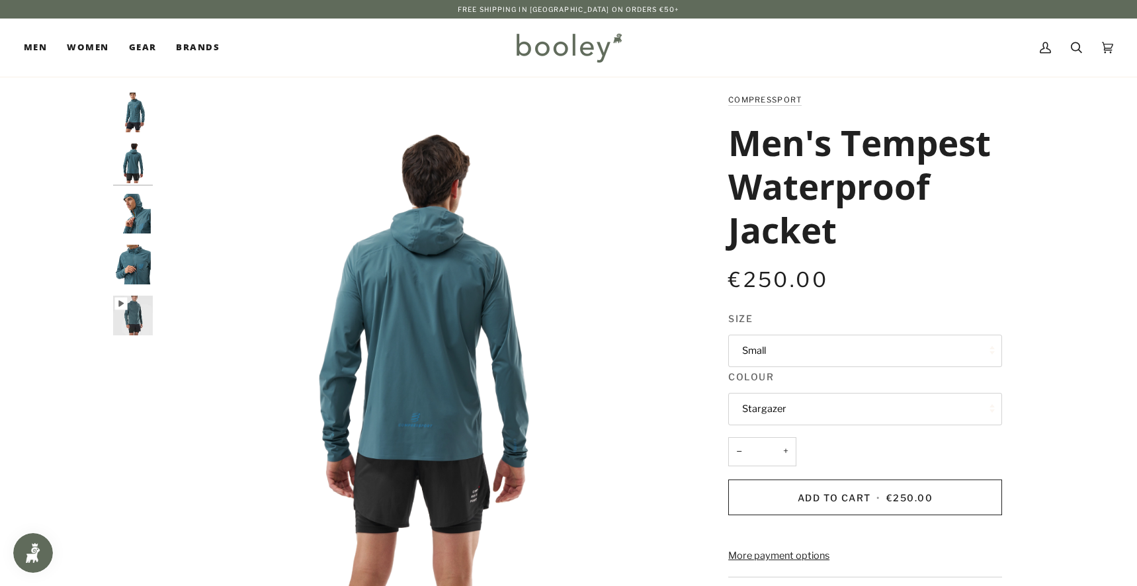
click at [145, 112] on img "COMPRESSPORT Men's Tempest Waterproof Jacket Stargazer - Booley Galway" at bounding box center [133, 113] width 40 height 40
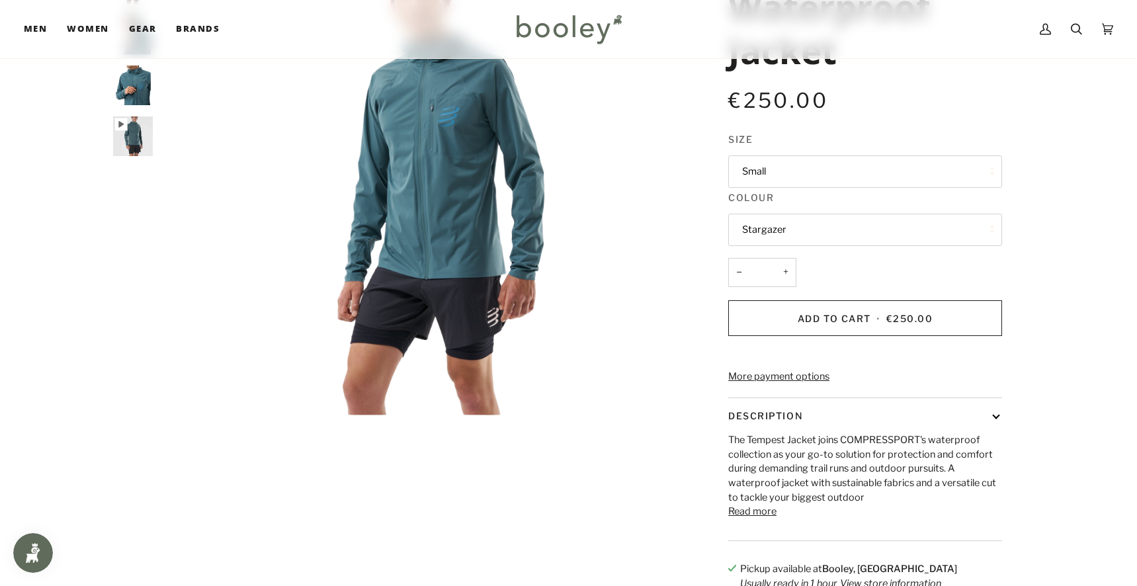
scroll to position [66, 0]
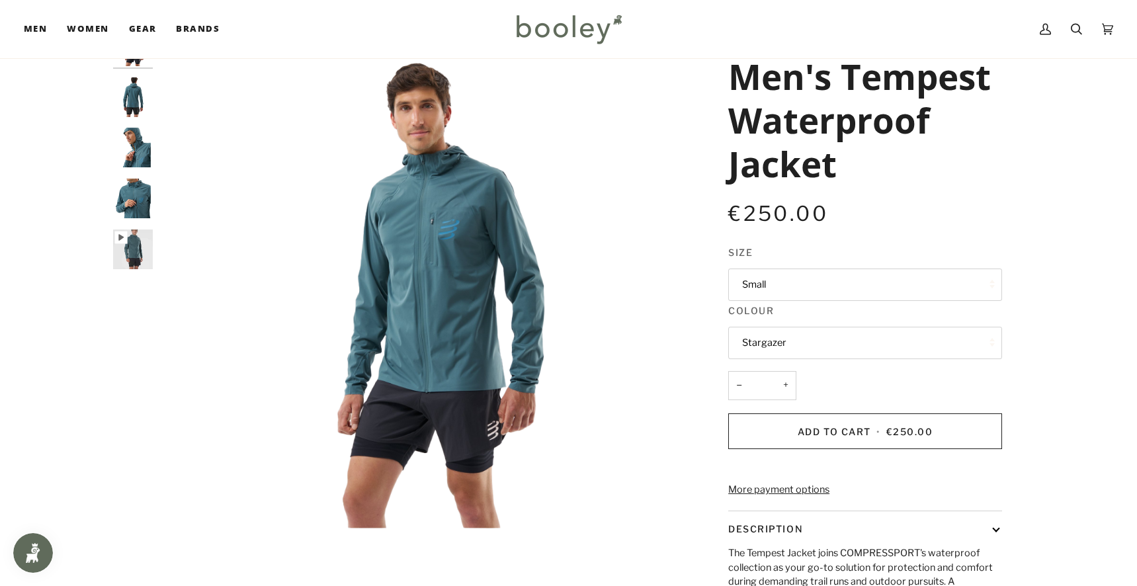
click at [767, 344] on button "Stargazer" at bounding box center [866, 343] width 274 height 32
click at [760, 284] on button "Small" at bounding box center [866, 285] width 274 height 32
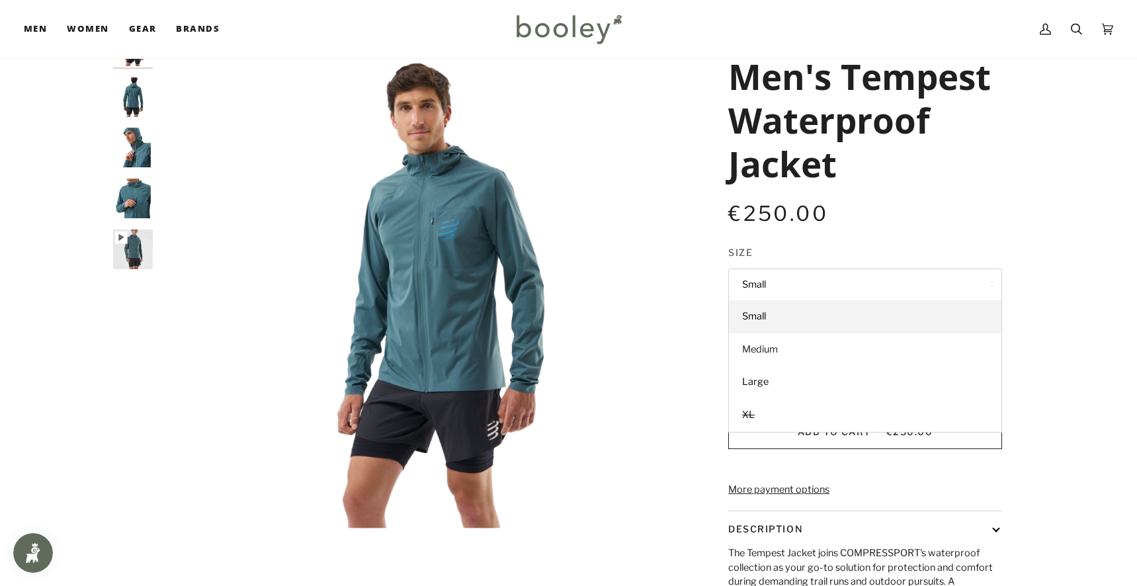
click at [770, 349] on span "Medium" at bounding box center [760, 349] width 36 height 12
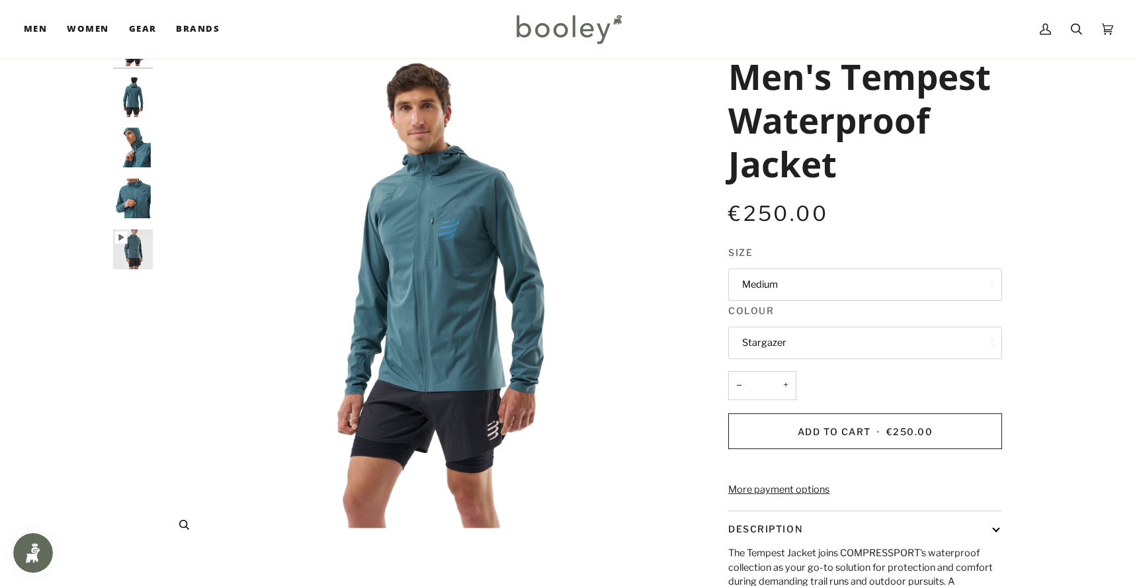
click at [655, 363] on img "COMPRESSPORT Men's Tempest Waterproof Jacket Stargazer - Booley Galway" at bounding box center [420, 287] width 523 height 523
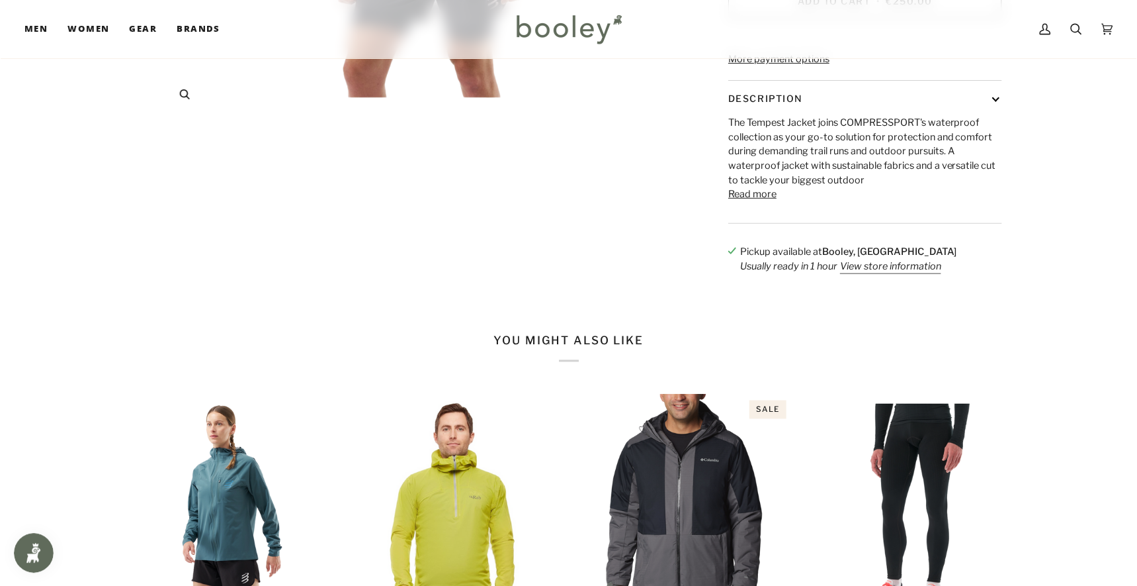
scroll to position [728, 0]
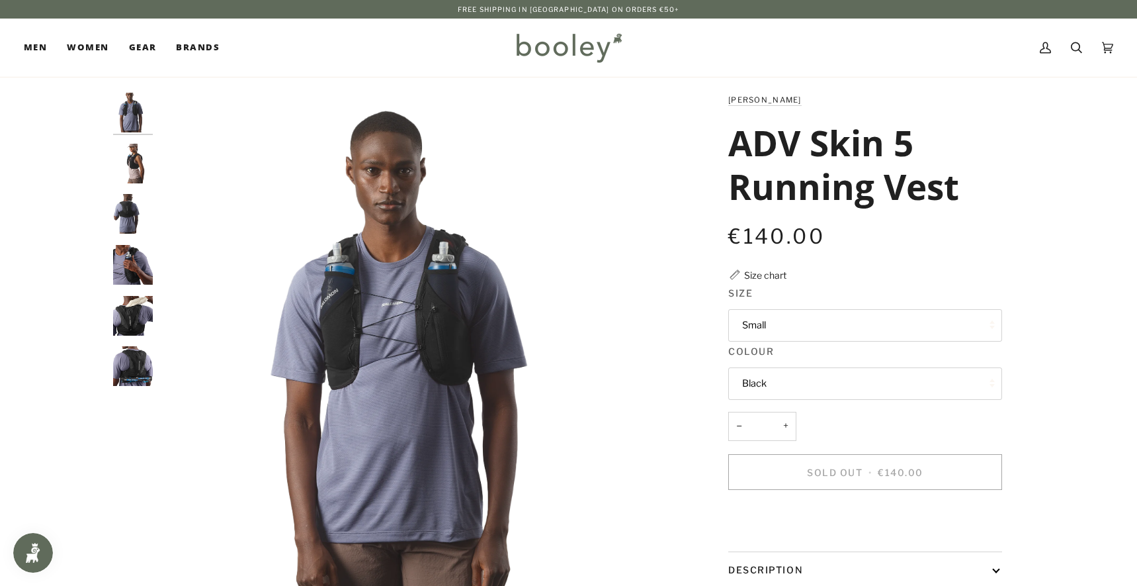
click at [788, 323] on button "Small" at bounding box center [866, 325] width 274 height 32
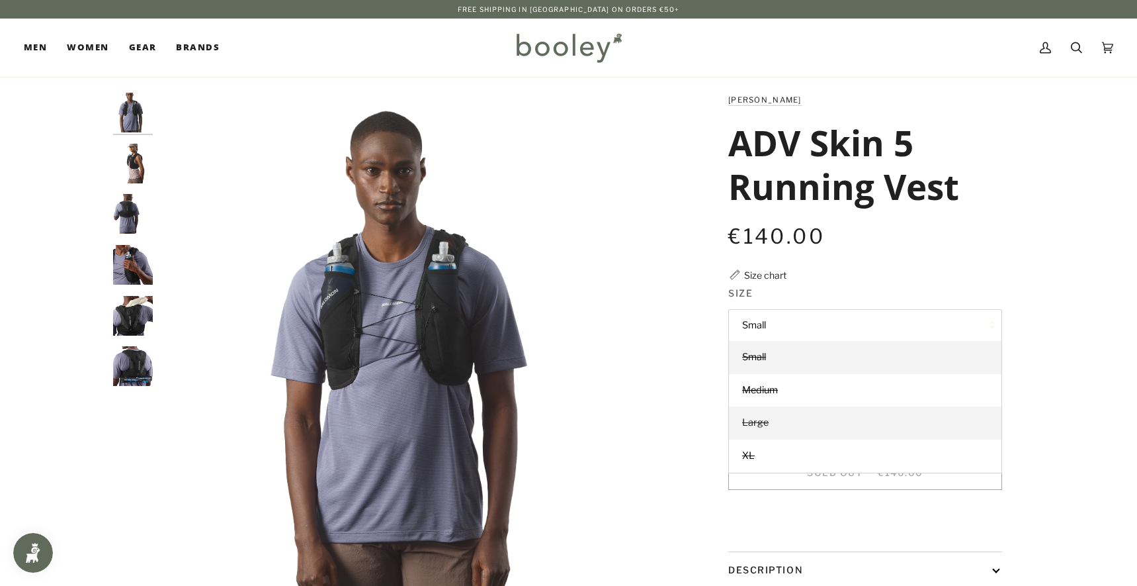
click at [772, 421] on link "Large" at bounding box center [865, 422] width 273 height 33
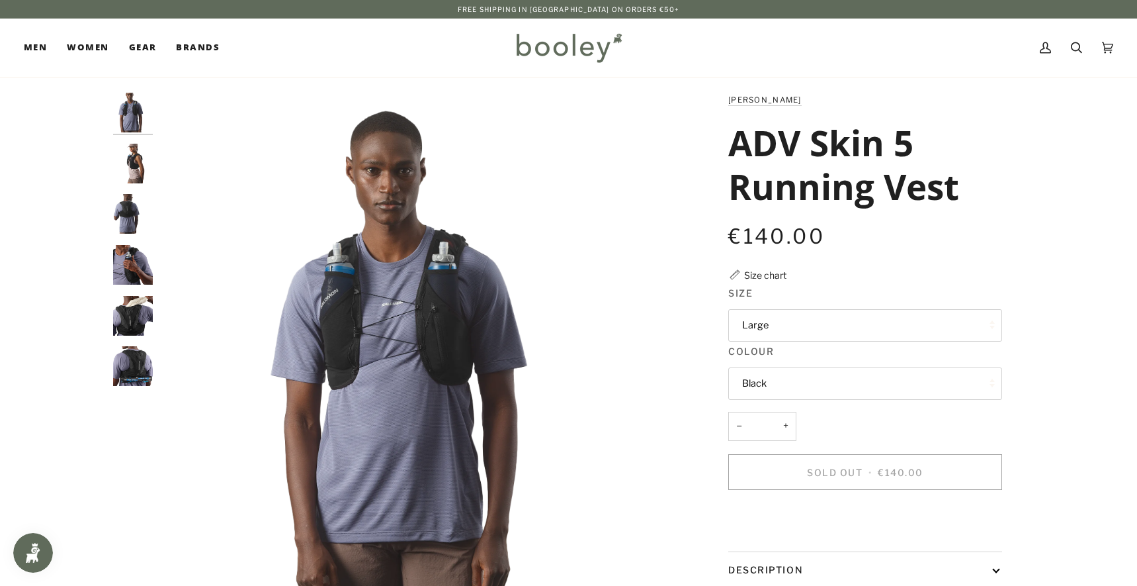
click at [674, 375] on img "ADV Skin 5 Running Vest" at bounding box center [420, 354] width 523 height 523
click at [133, 316] on img "ADV Skin 5 Running Vest" at bounding box center [133, 316] width 40 height 40
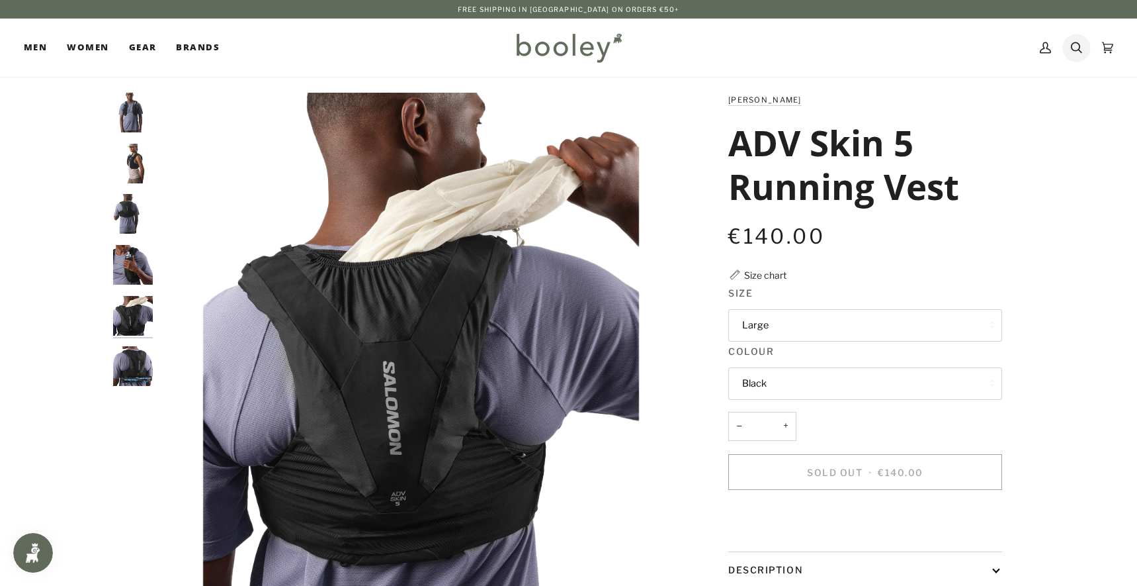
click at [1074, 49] on icon at bounding box center [1076, 48] width 11 height 20
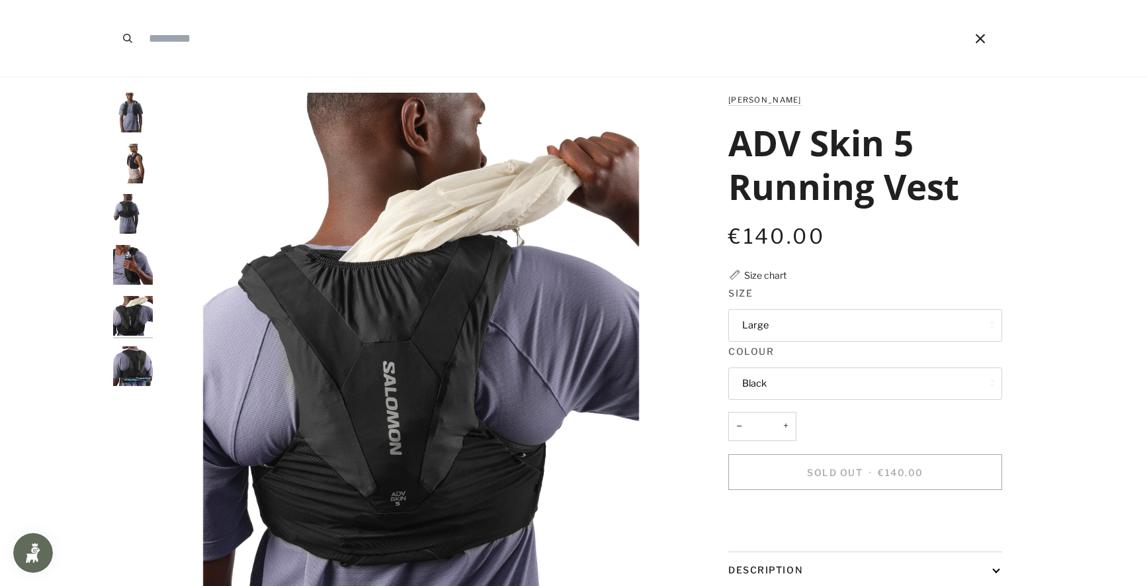
click at [525, 39] on input "Search our store" at bounding box center [537, 38] width 790 height 77
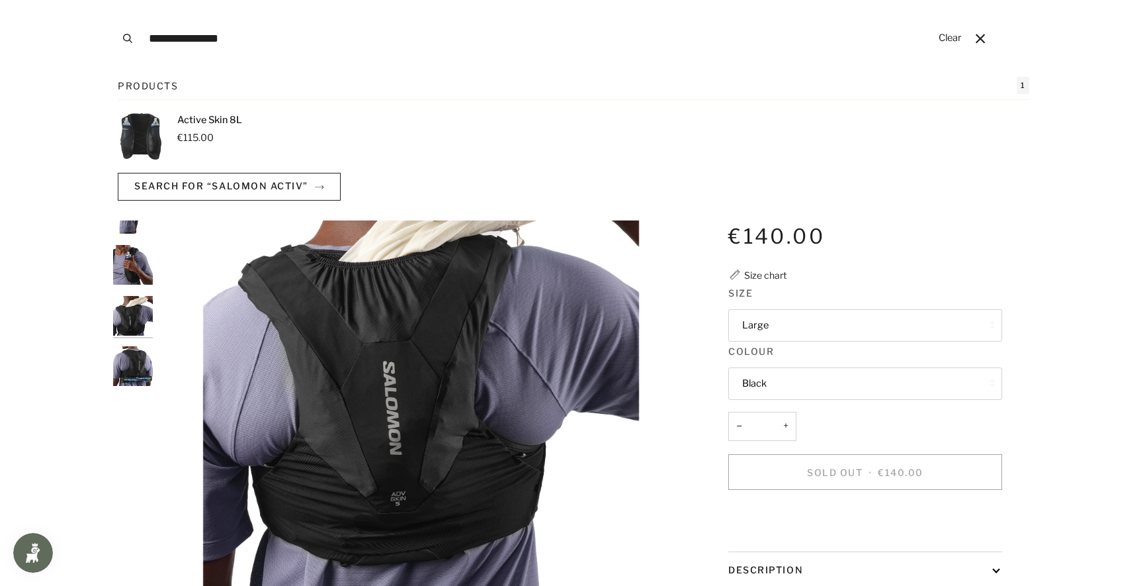
type input "**********"
click at [113, 0] on button "Search" at bounding box center [127, 38] width 29 height 77
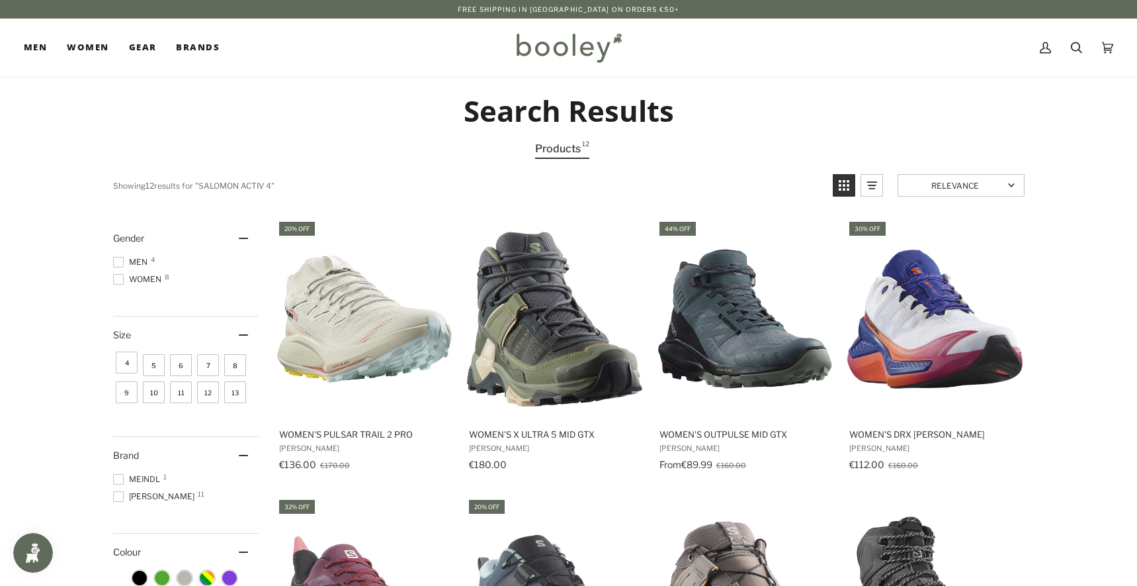
click at [1076, 48] on icon at bounding box center [1076, 48] width 11 height 20
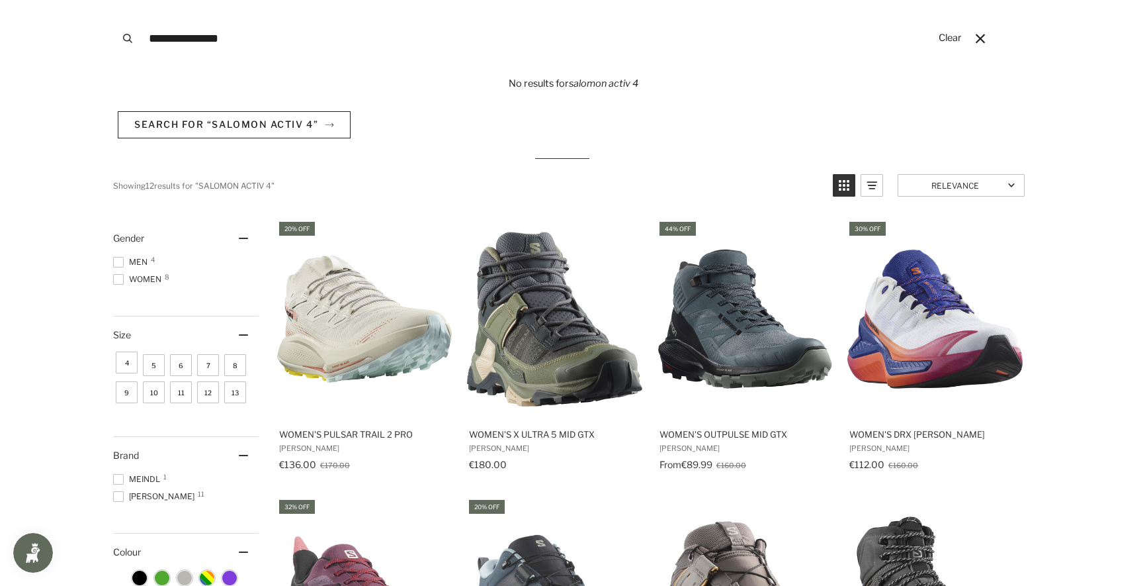
drag, startPoint x: 239, startPoint y: 42, endPoint x: 229, endPoint y: 36, distance: 11.6
click at [229, 36] on input "**********" at bounding box center [537, 38] width 790 height 77
type input "**********"
click at [113, 0] on button "Search" at bounding box center [127, 38] width 29 height 77
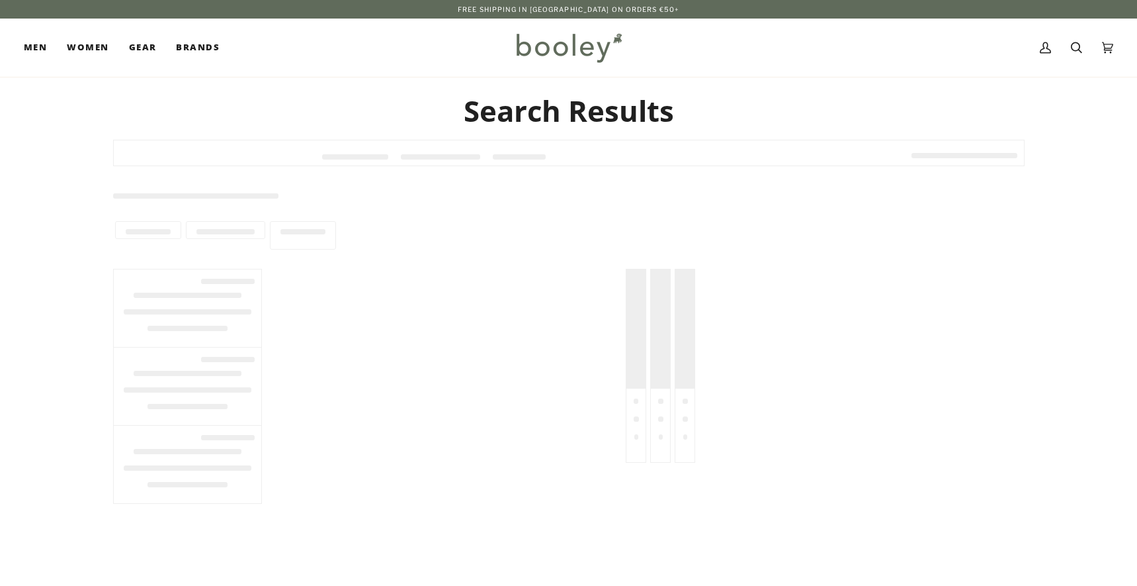
type input "**********"
